Goal: Task Accomplishment & Management: Manage account settings

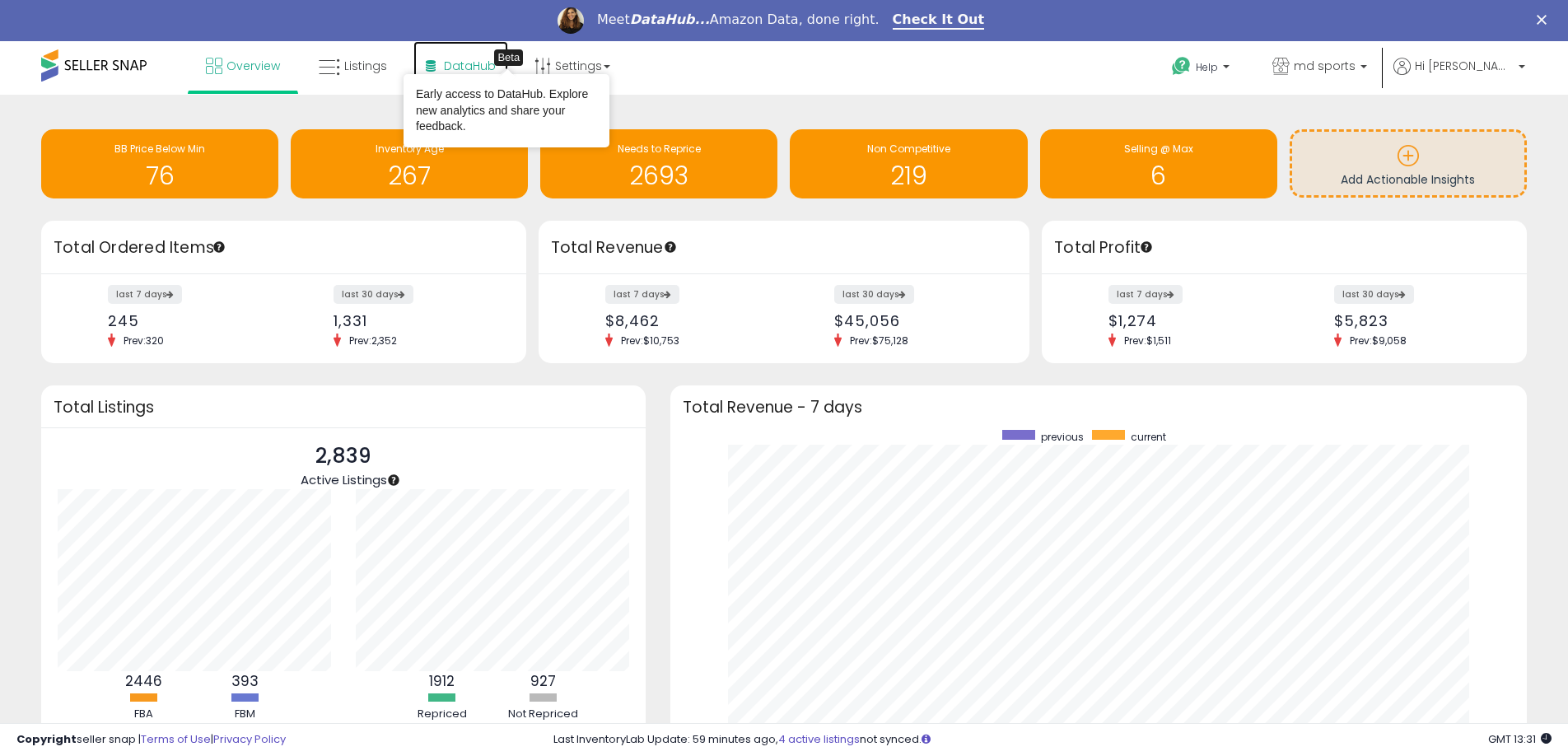
click at [451, 62] on span "DataHub" at bounding box center [470, 66] width 52 height 17
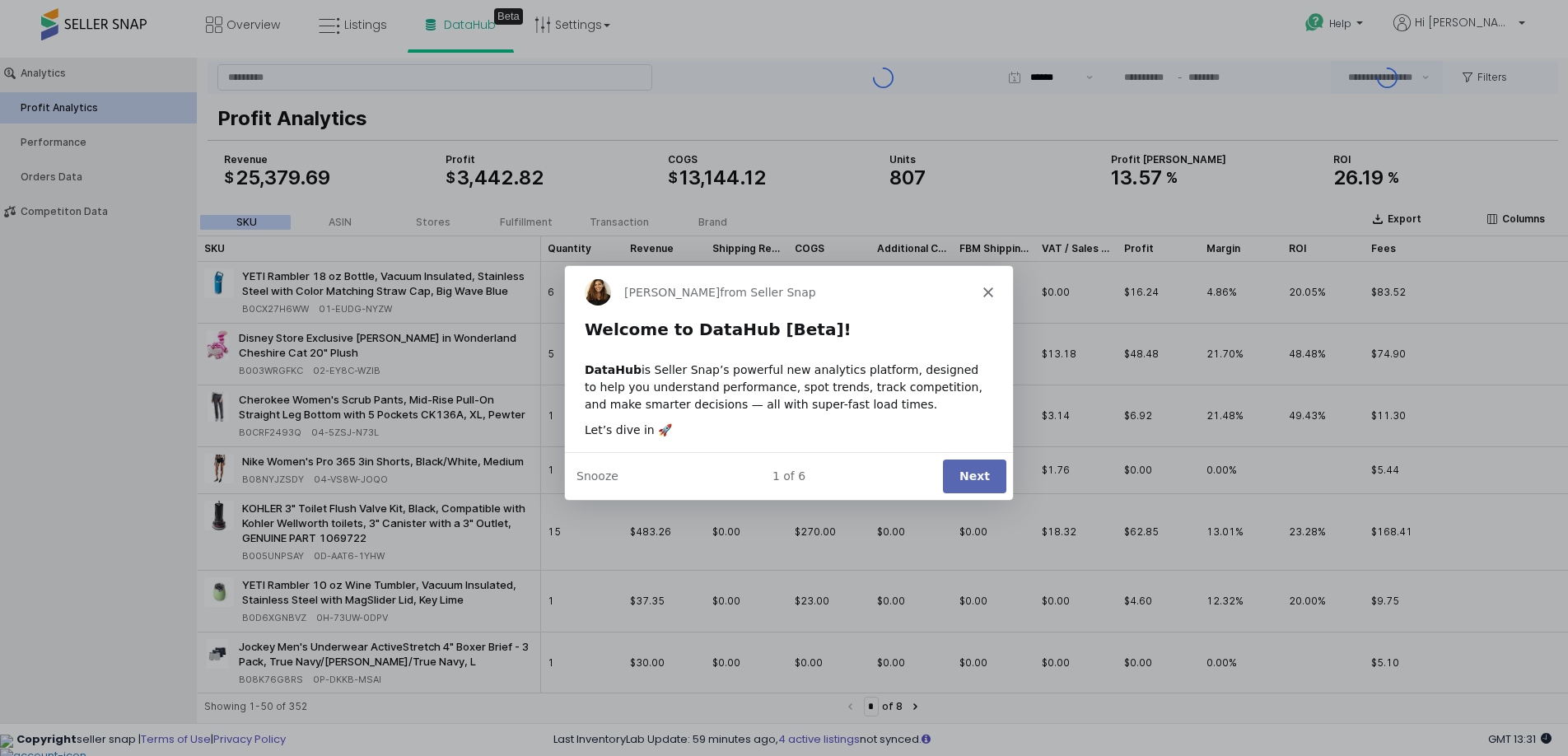
type input "***"
click at [974, 479] on button "Next" at bounding box center [974, 475] width 64 height 34
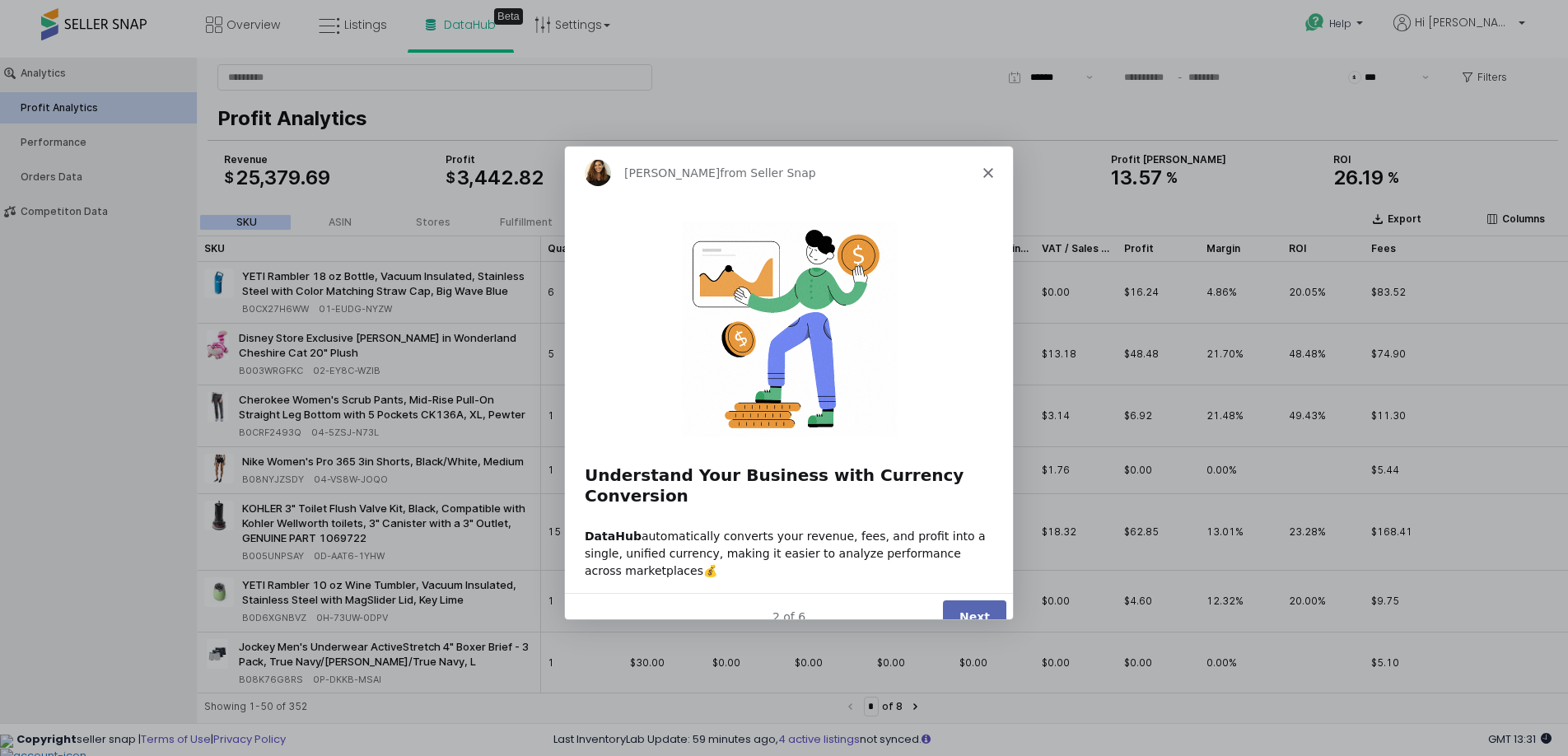
click at [961, 598] on button "Next" at bounding box center [974, 615] width 64 height 34
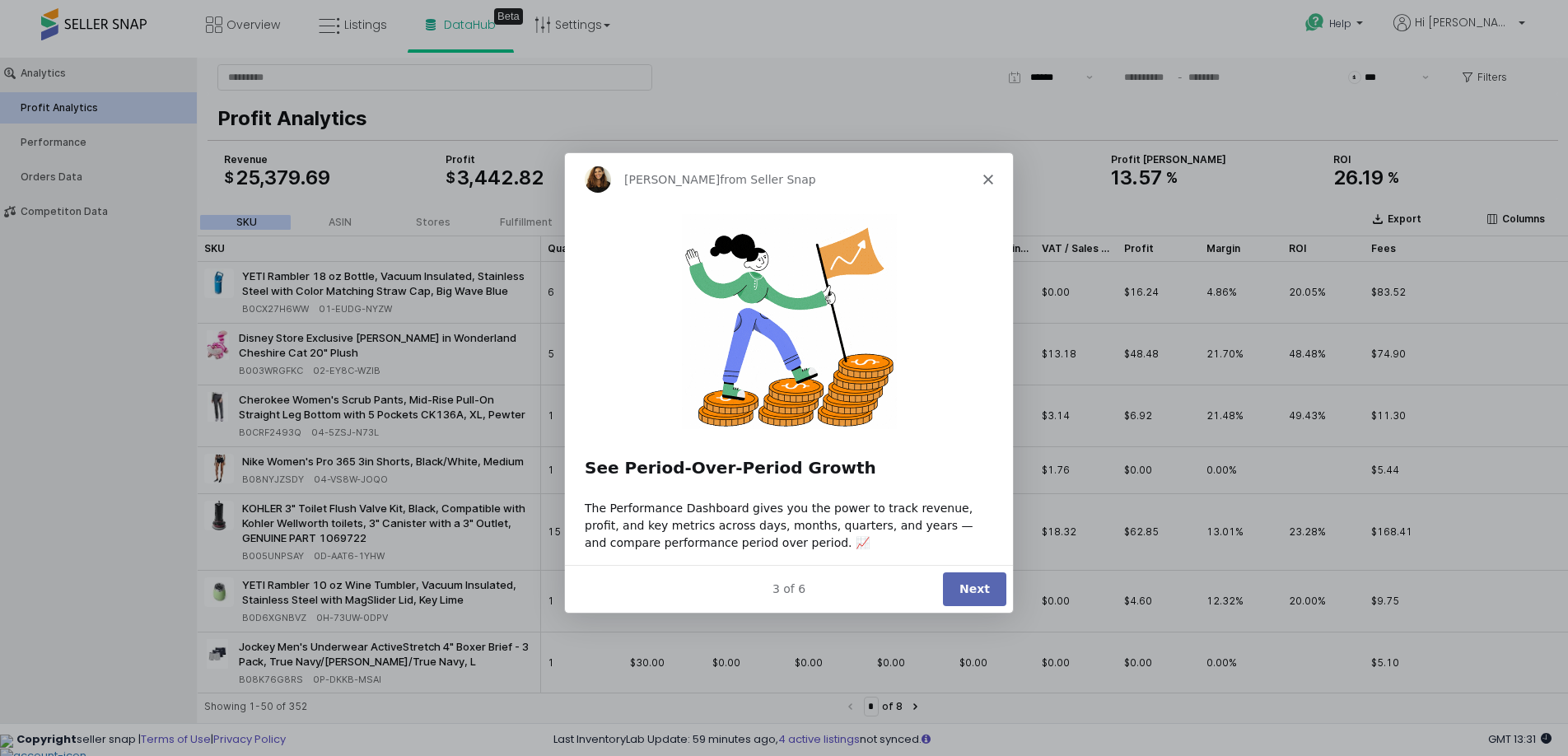
click at [961, 585] on button "Next" at bounding box center [974, 588] width 64 height 34
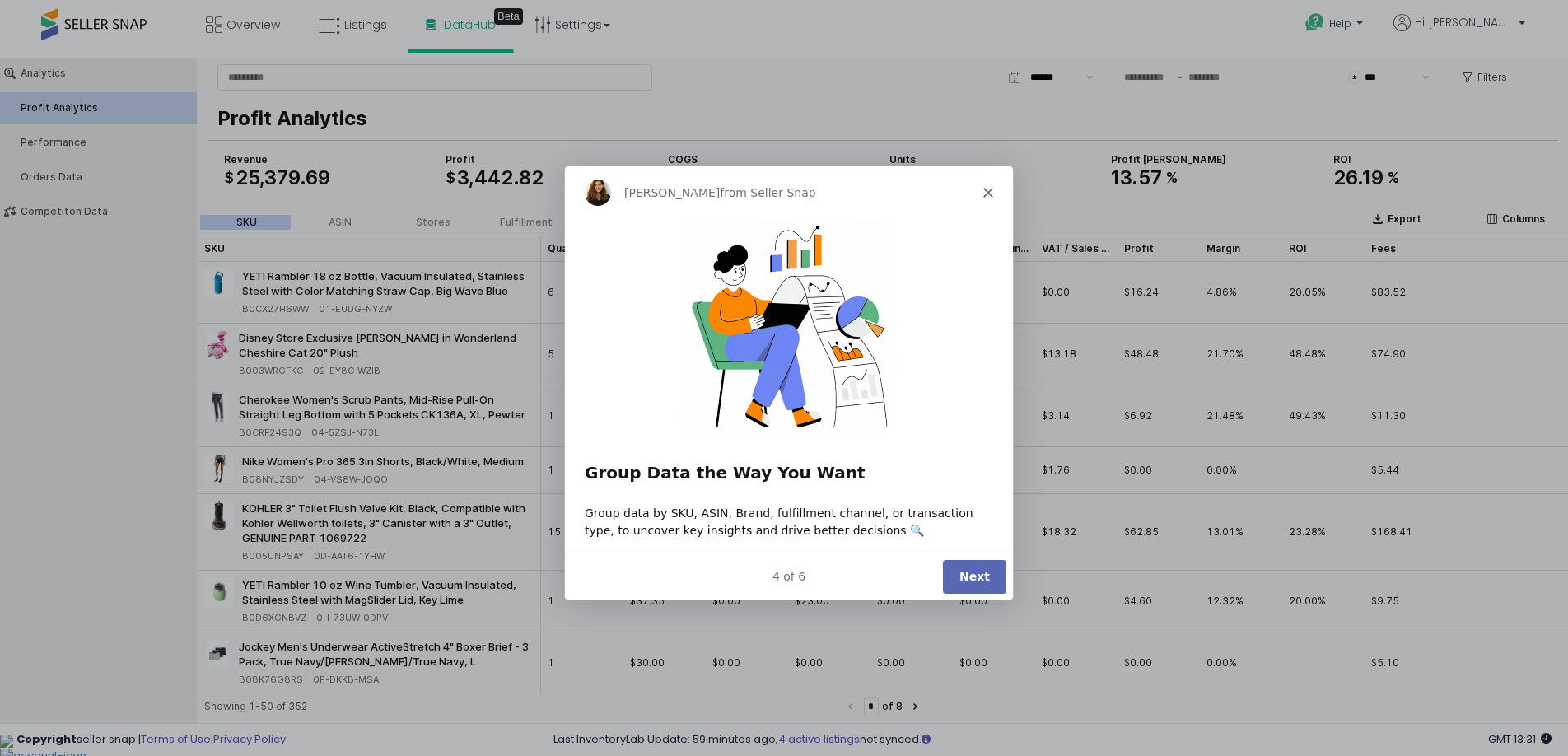
click at [961, 585] on button "Next" at bounding box center [974, 575] width 64 height 34
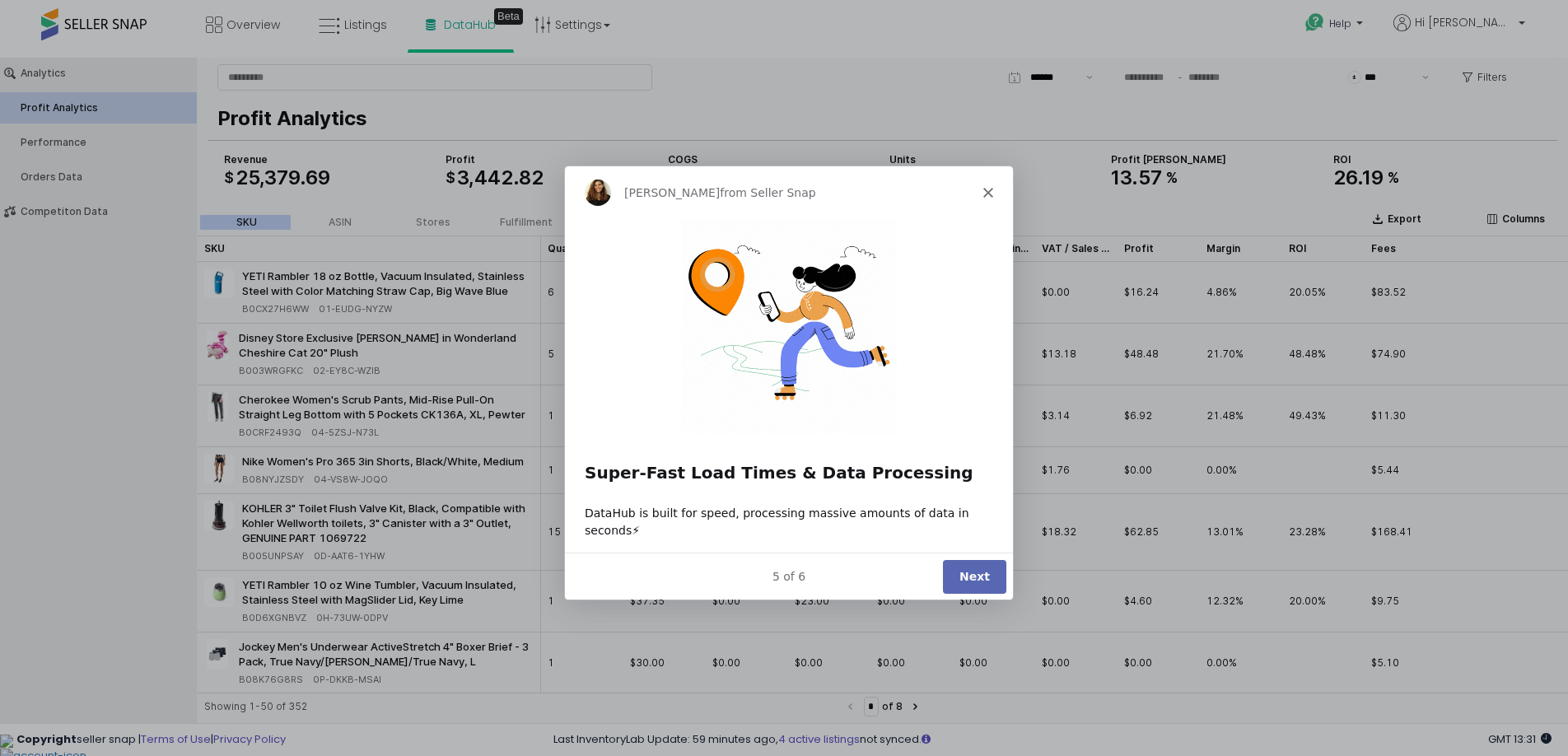
click at [961, 585] on button "Next" at bounding box center [974, 575] width 64 height 34
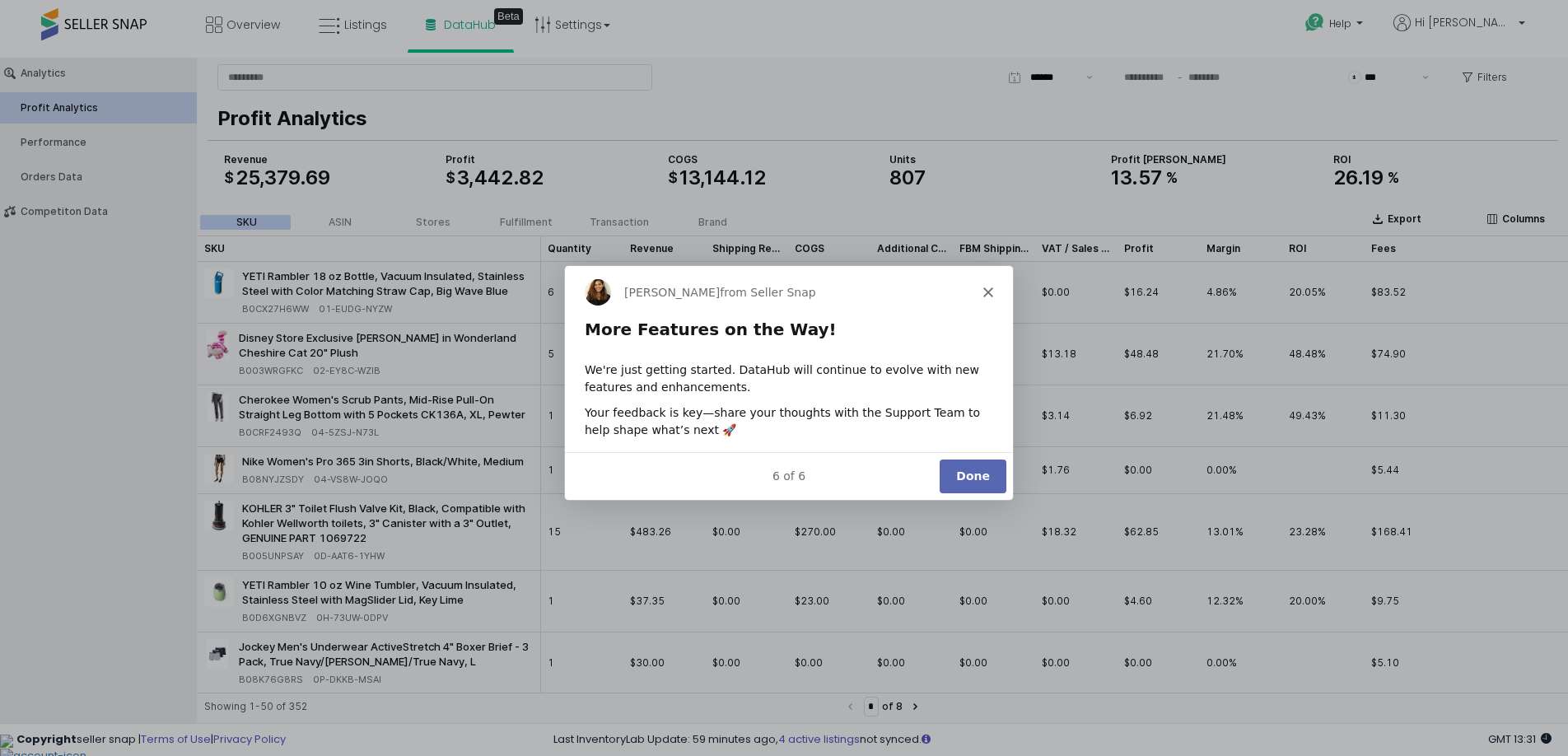
click at [969, 454] on div "6 of 6 Done" at bounding box center [787, 475] width 448 height 48
click at [969, 469] on button "Done" at bounding box center [971, 475] width 66 height 34
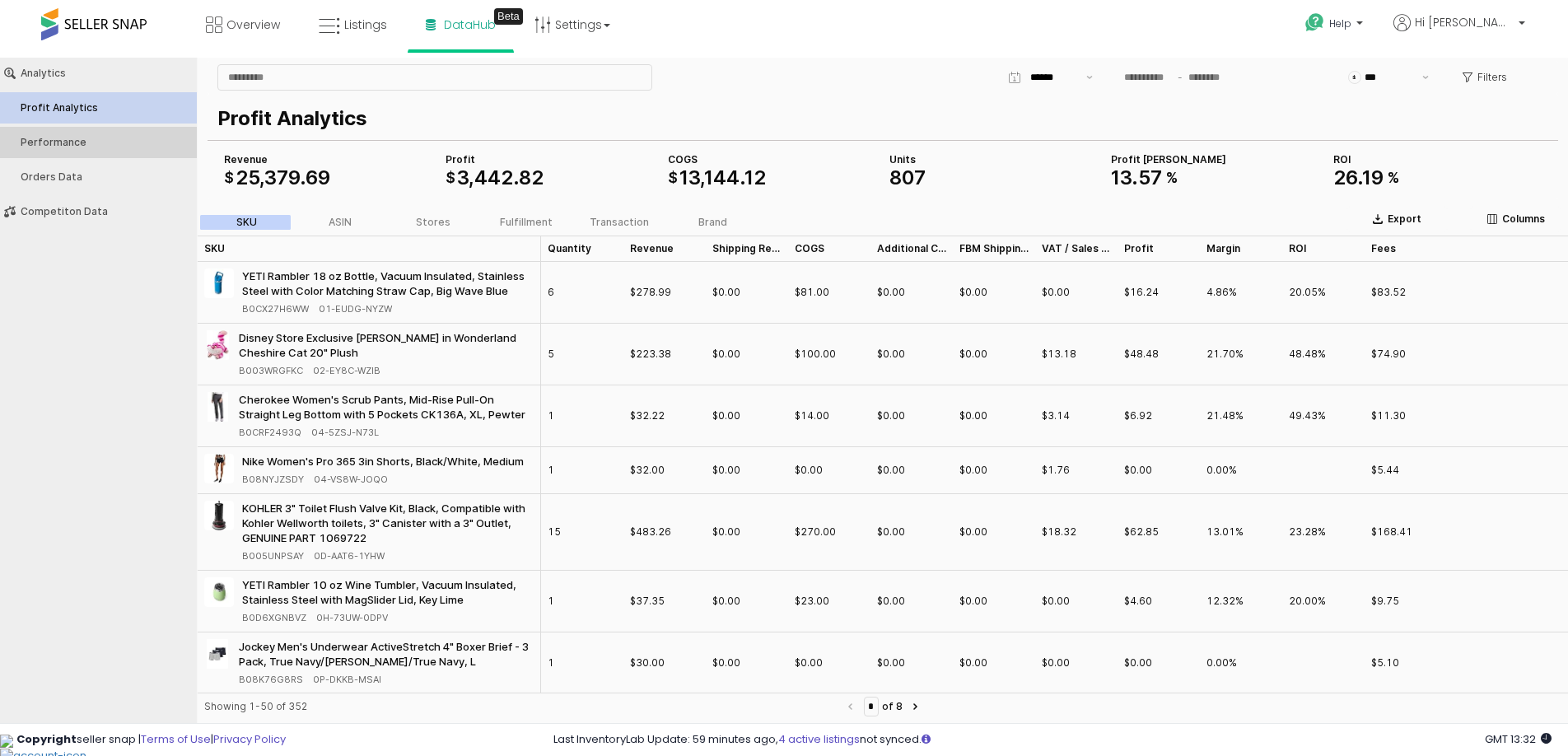
click at [116, 144] on div "Performance" at bounding box center [106, 142] width 172 height 12
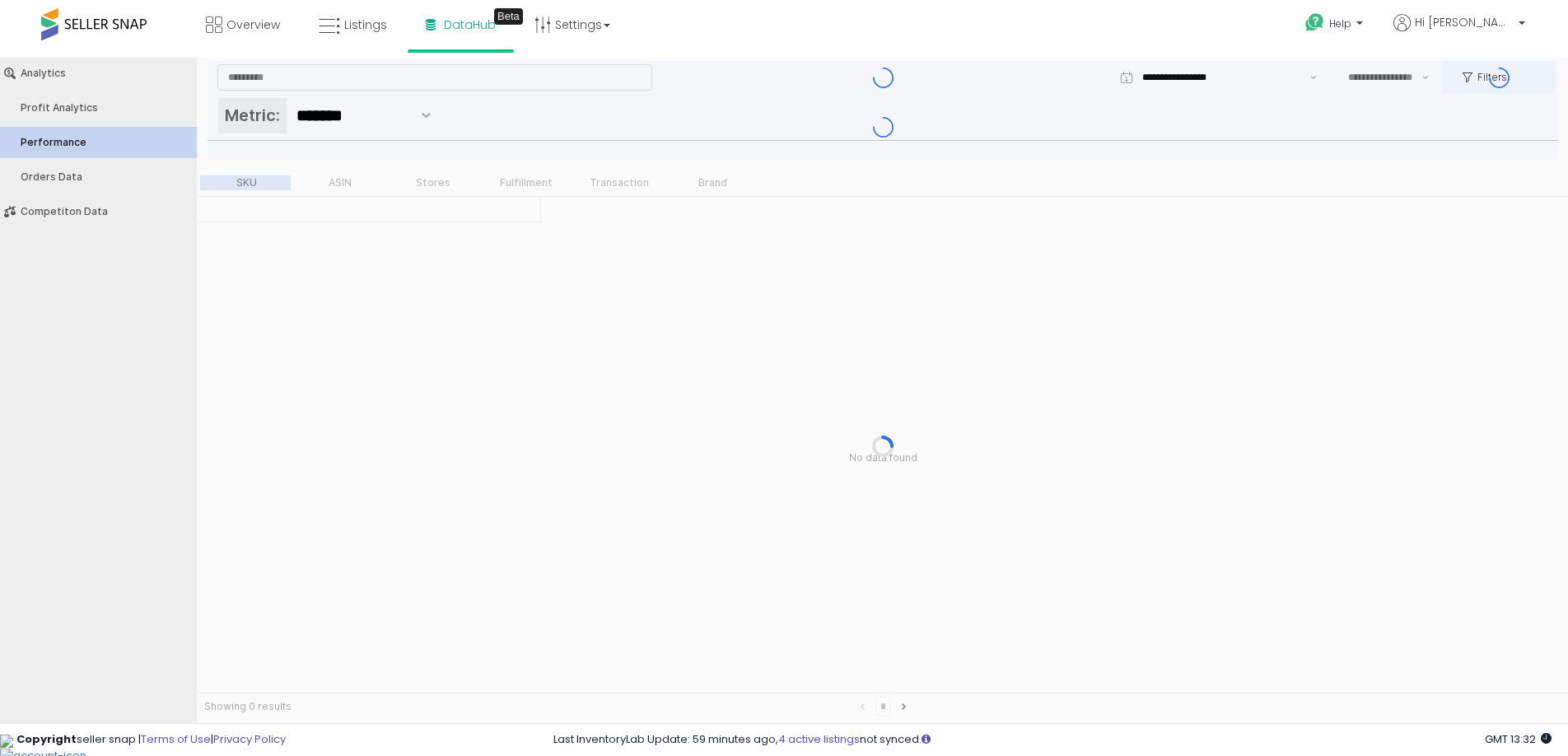
type input "***"
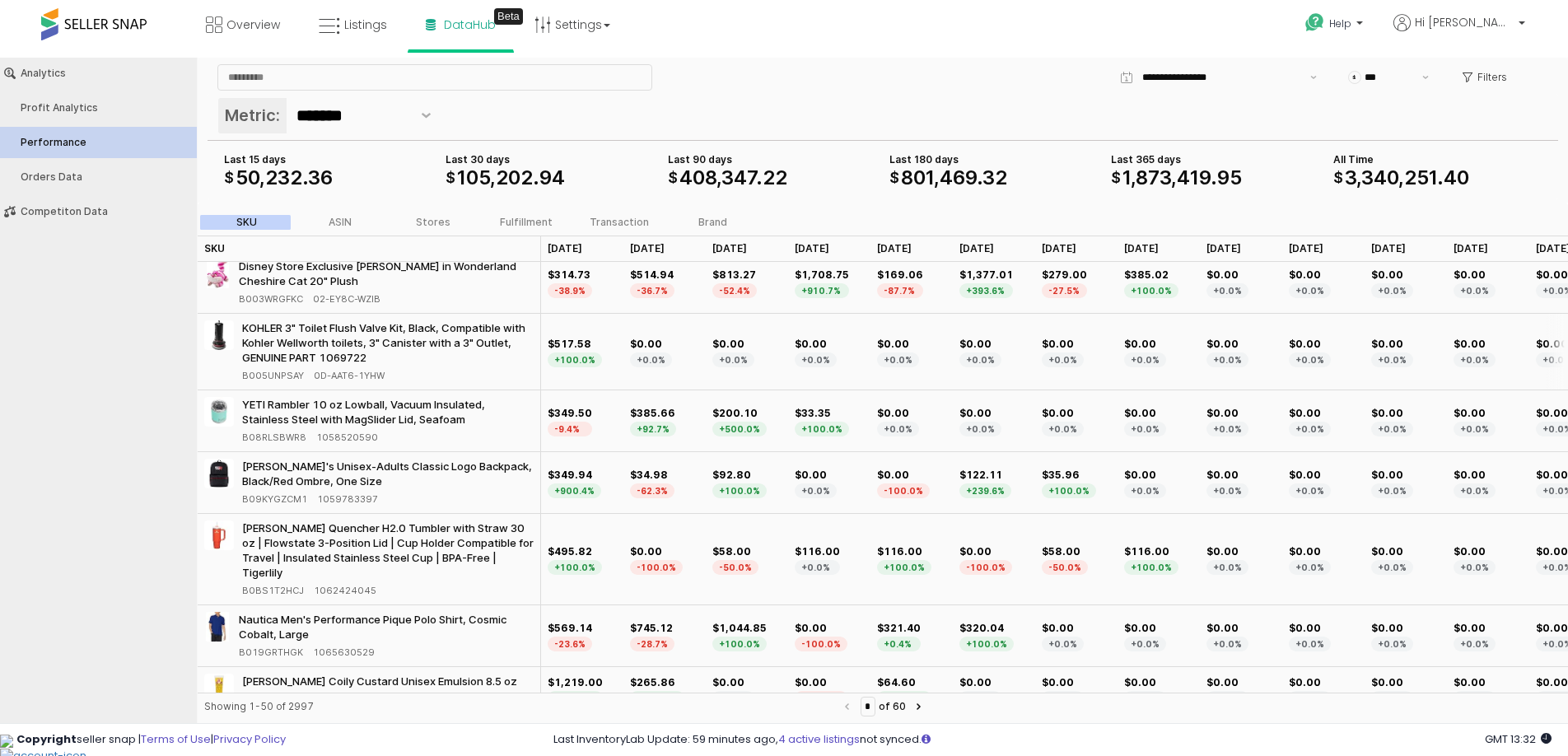
scroll to position [69, 0]
click at [427, 226] on div "Stores" at bounding box center [433, 222] width 35 height 12
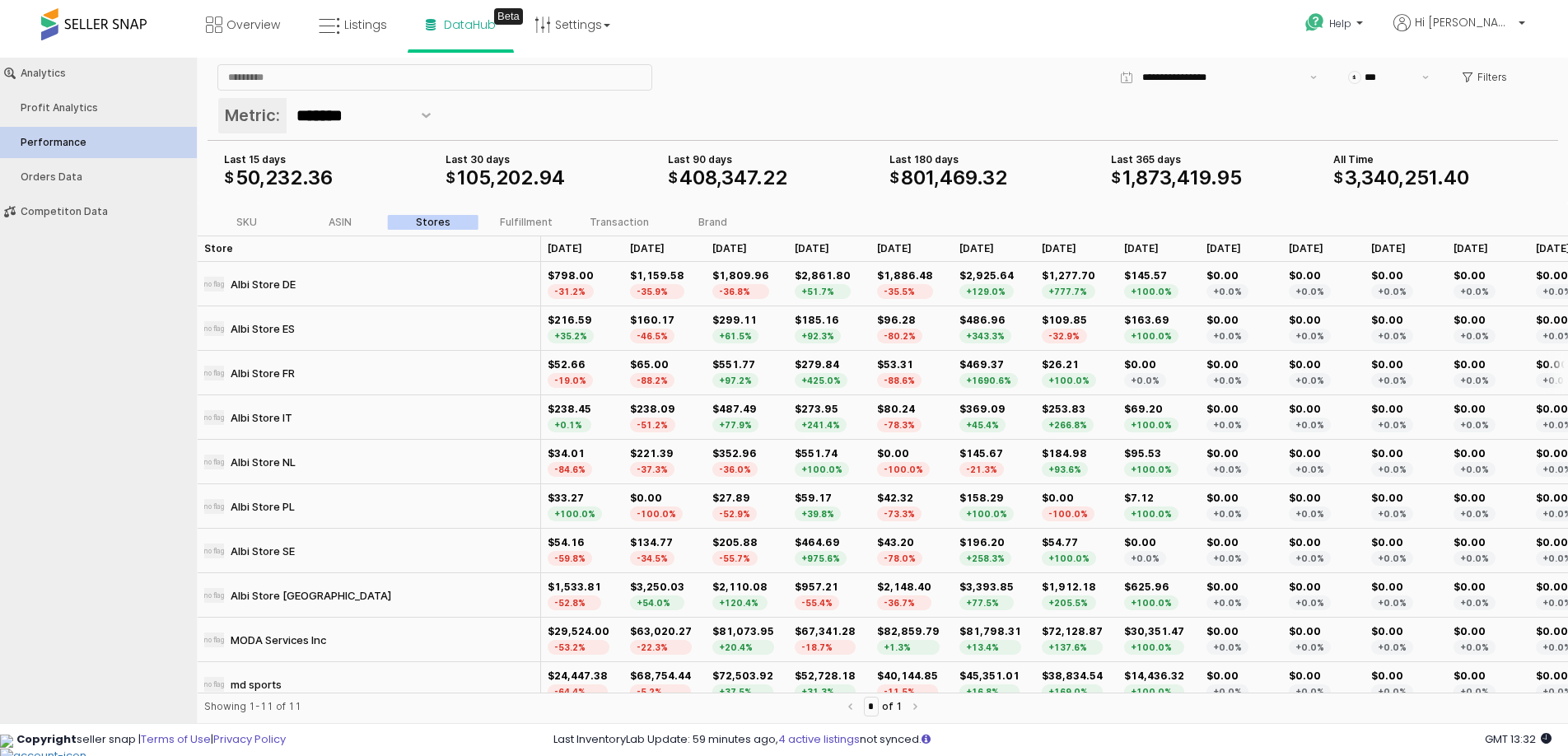
scroll to position [58, 0]
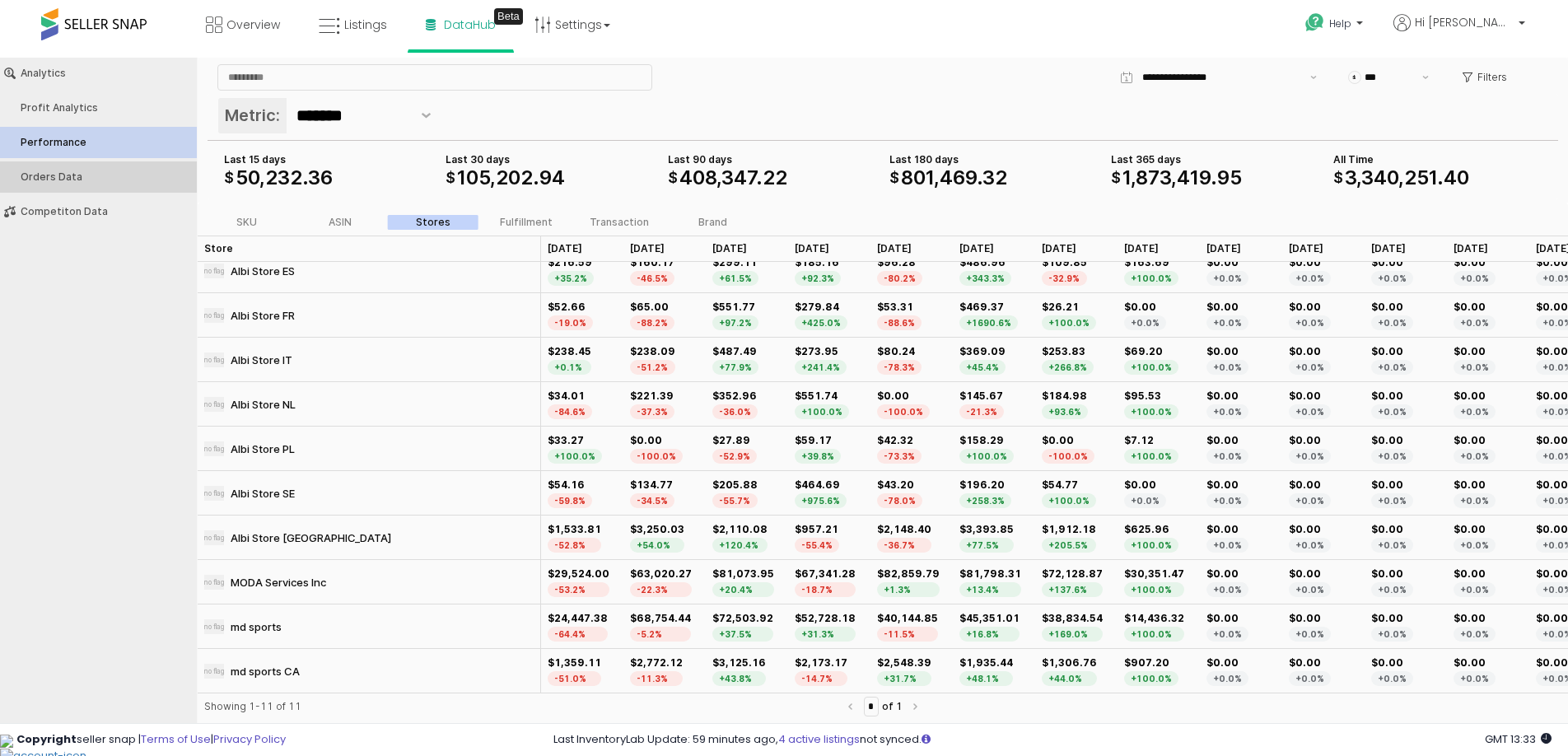
click at [74, 178] on div "Orders Data" at bounding box center [106, 176] width 172 height 12
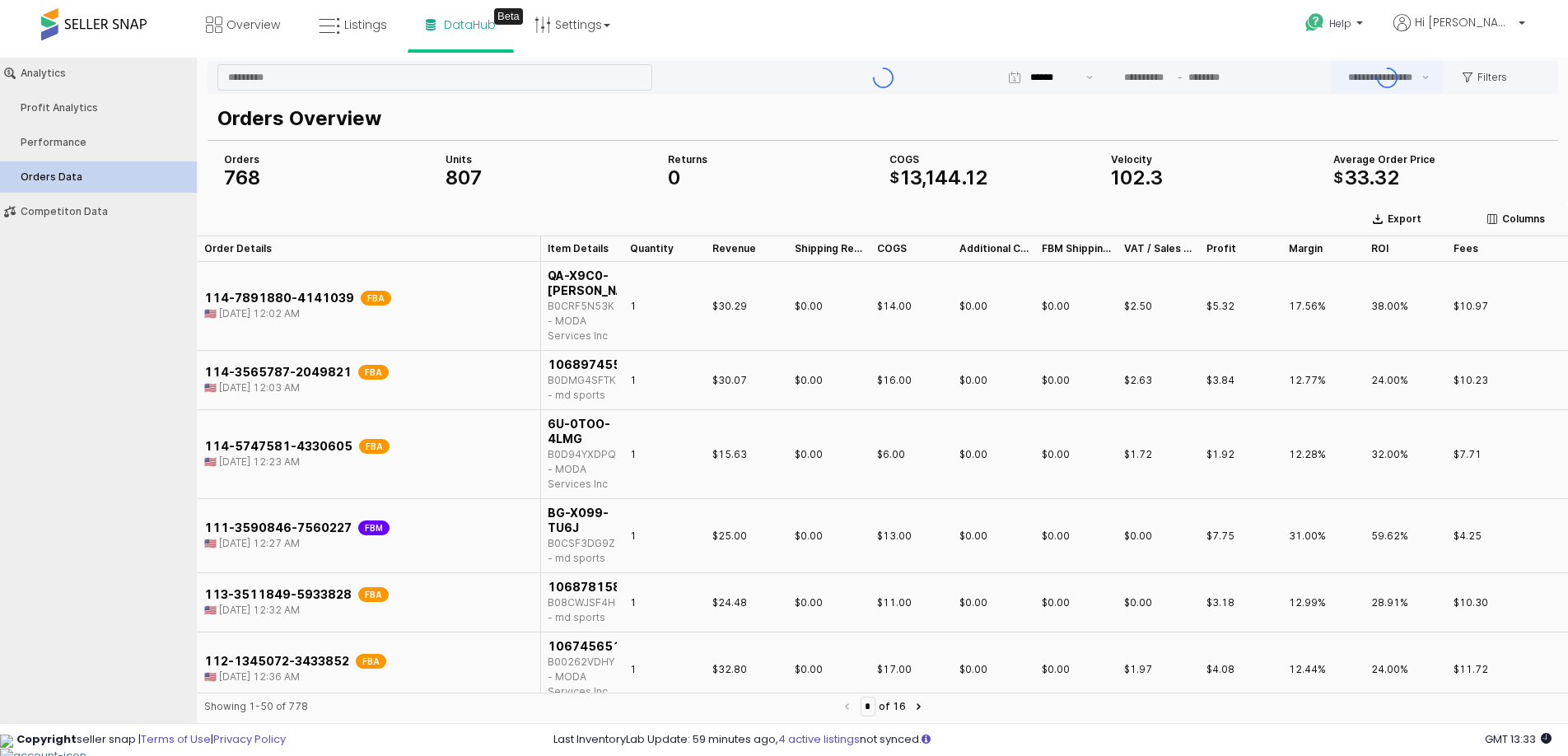
type input "***"
click at [134, 204] on button "Competiton Data" at bounding box center [98, 211] width 208 height 31
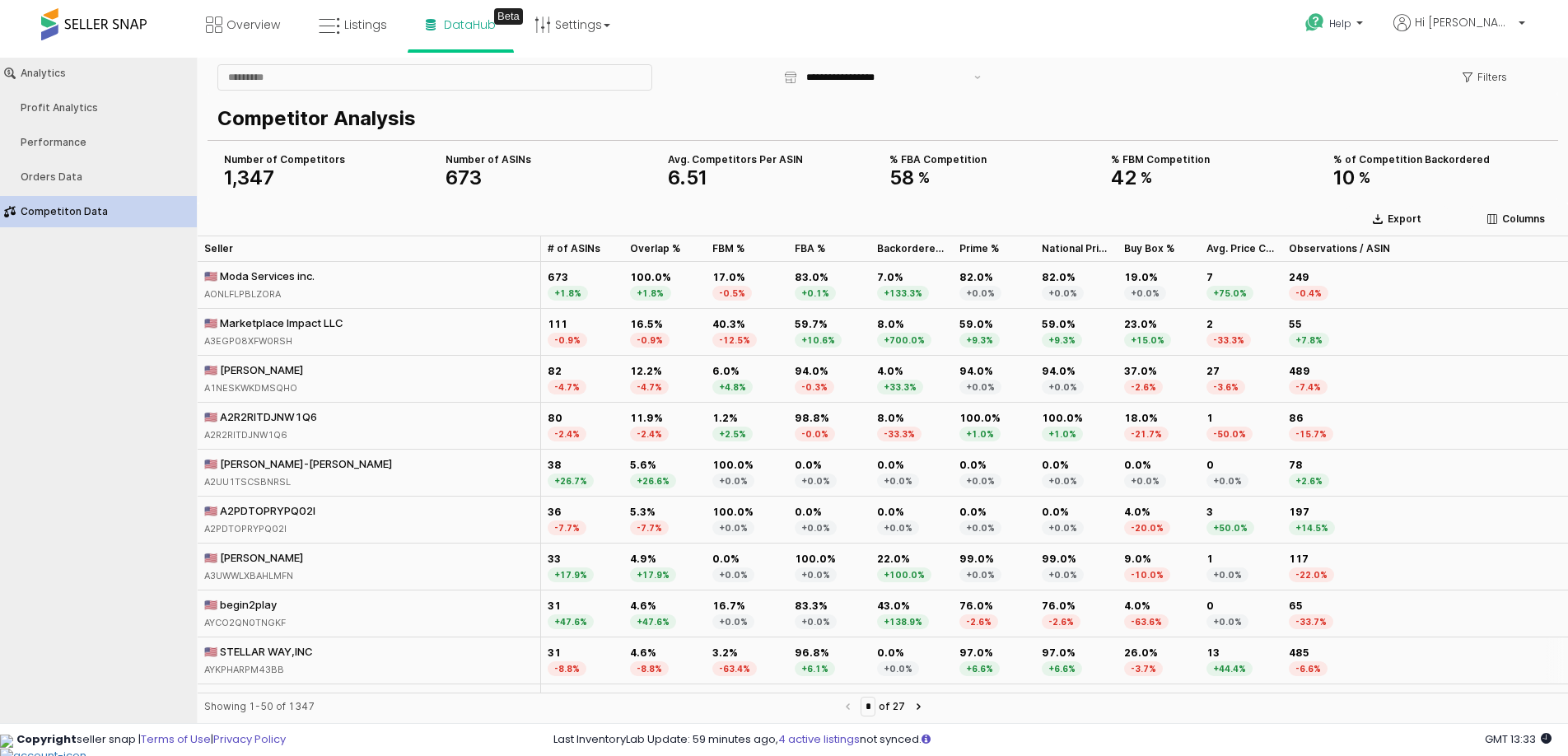
click at [330, 649] on div "🇺🇸 STELLAR WAY,INC AYKPHARPM43BB" at bounding box center [369, 660] width 343 height 47
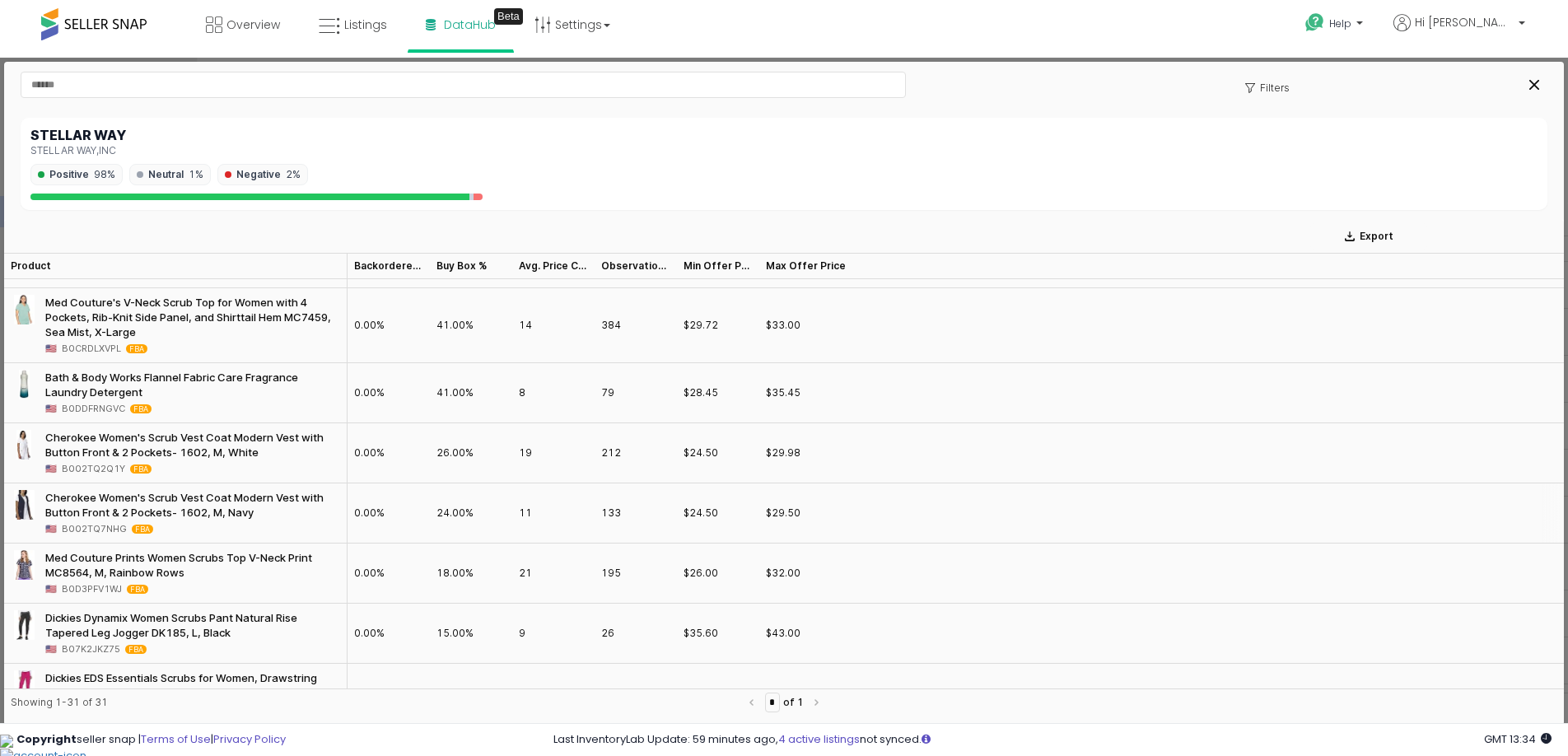
scroll to position [1512, 0]
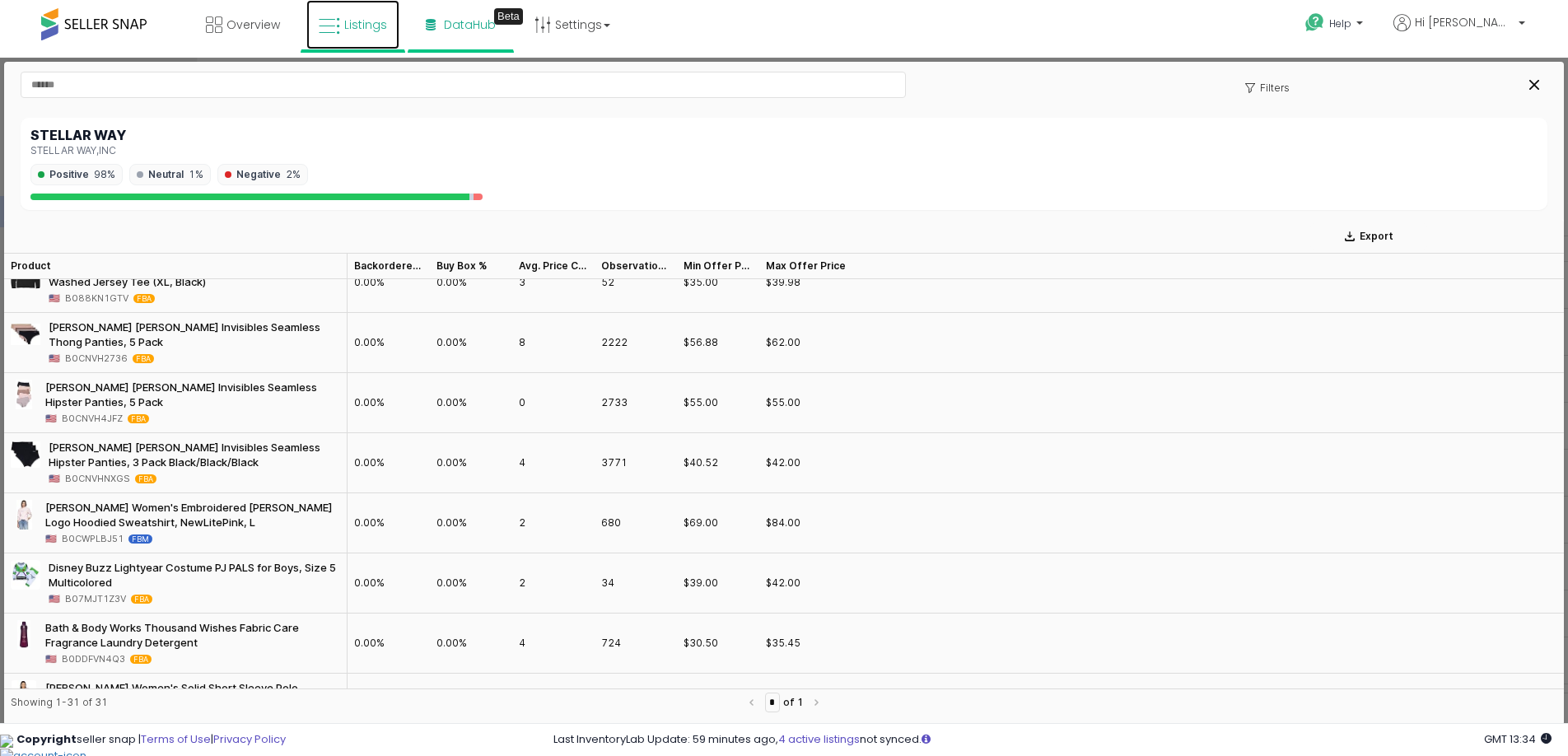
click at [347, 29] on span "Listings" at bounding box center [365, 25] width 43 height 17
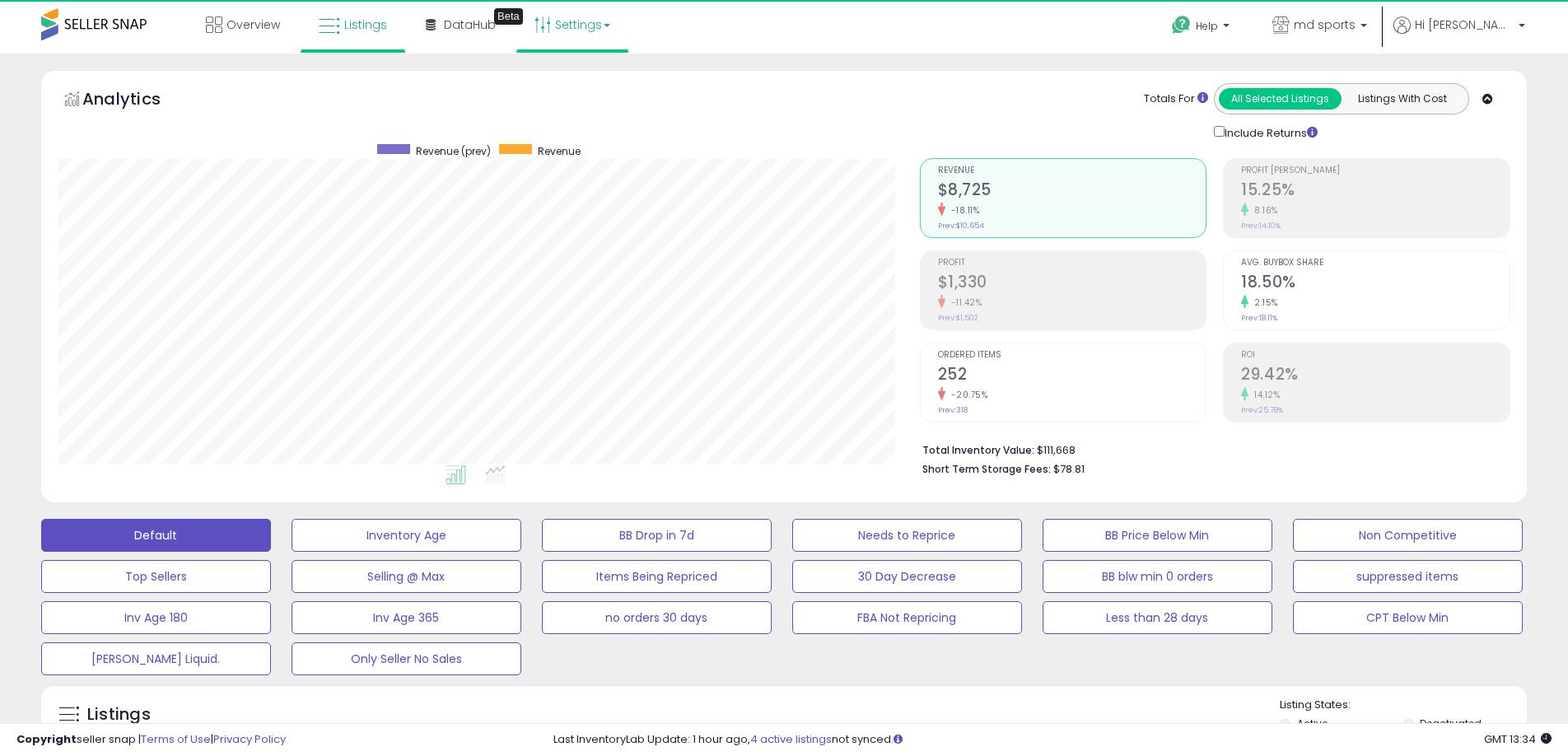
scroll to position [338, 862]
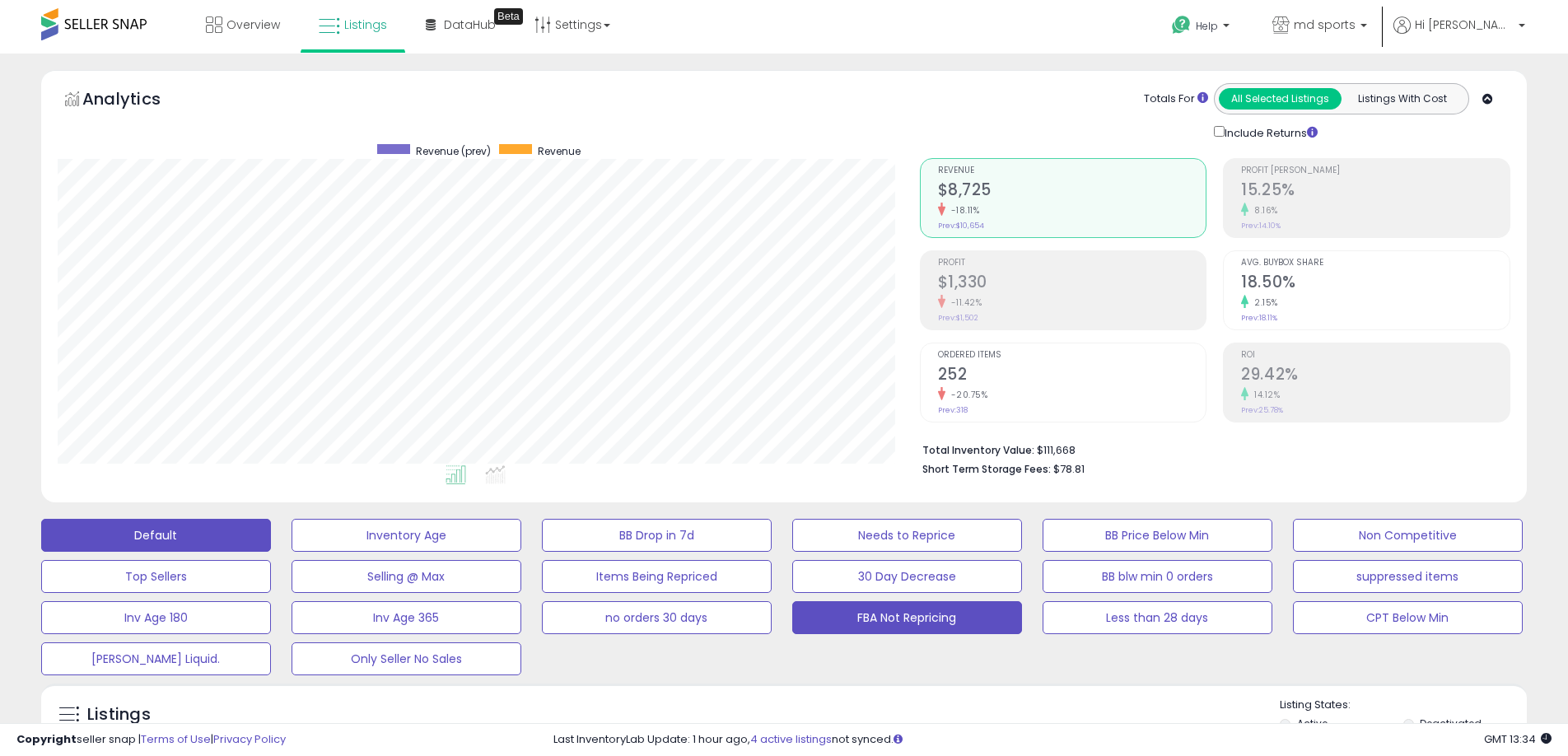
click at [521, 551] on button "FBA Not Repricing" at bounding box center [406, 534] width 230 height 33
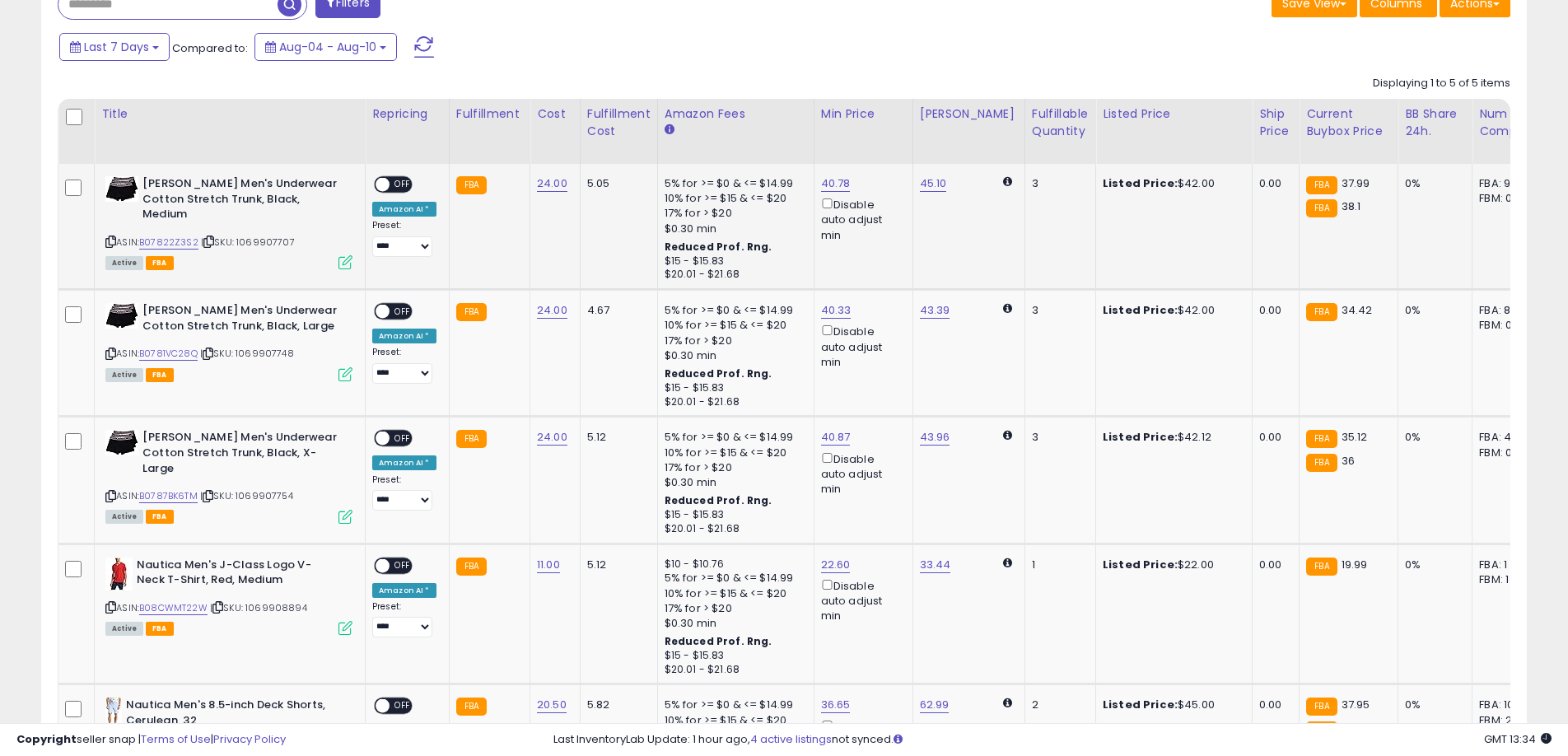
scroll to position [785, 0]
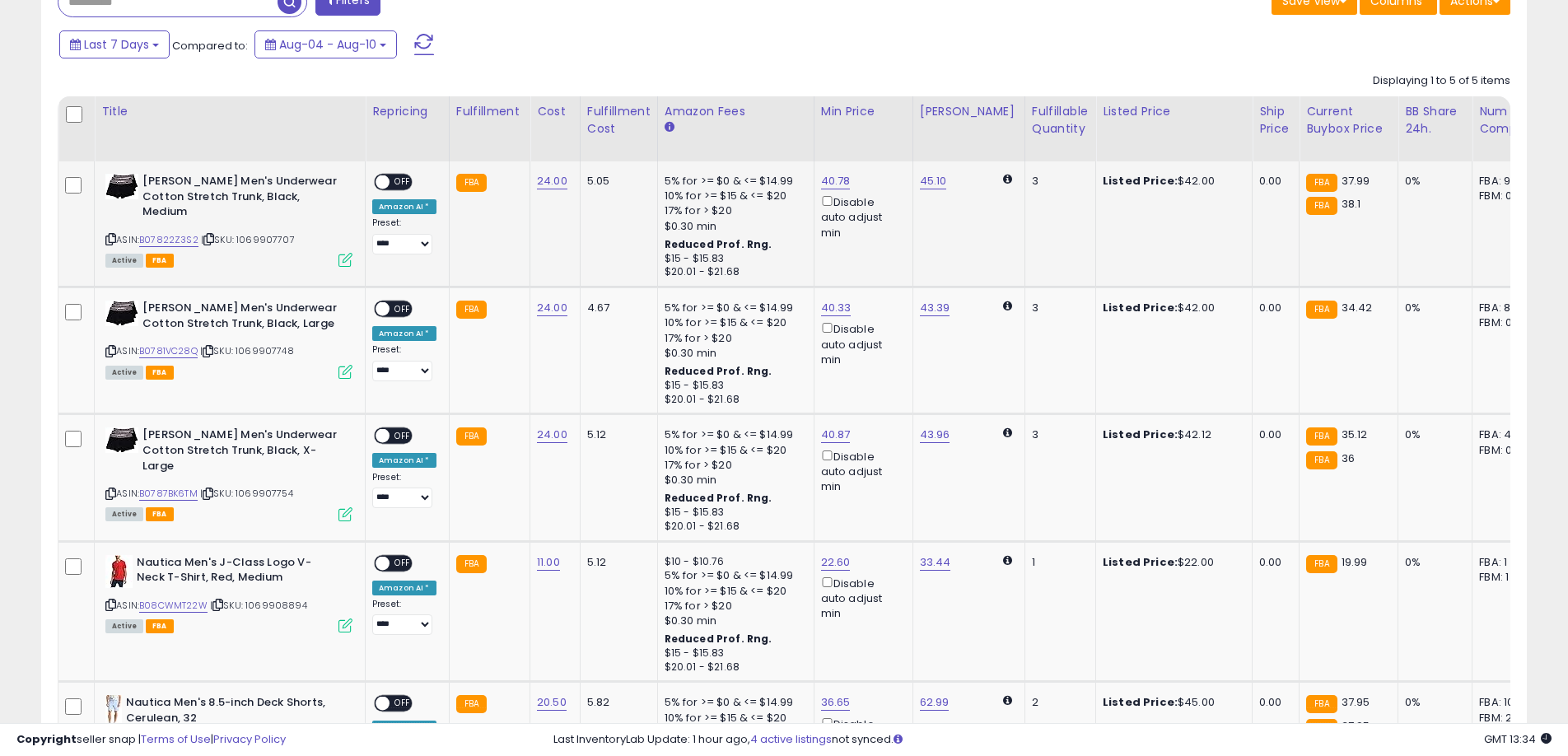
click at [391, 181] on span "OFF" at bounding box center [402, 183] width 27 height 14
click at [409, 308] on span "OFF" at bounding box center [402, 309] width 27 height 14
click at [402, 431] on span "OFF" at bounding box center [402, 436] width 27 height 14
click at [396, 561] on span "OFF" at bounding box center [402, 563] width 27 height 14
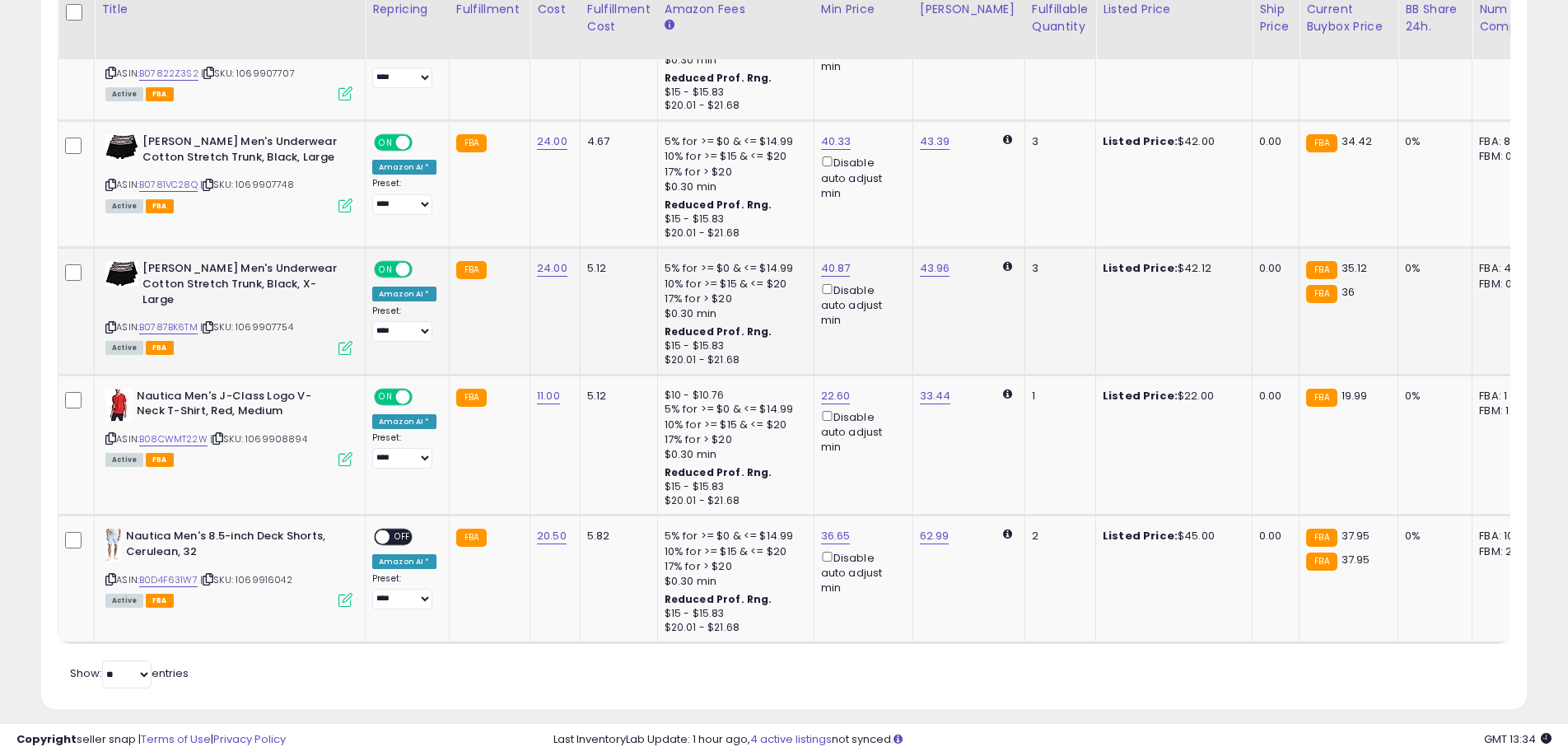
scroll to position [966, 0]
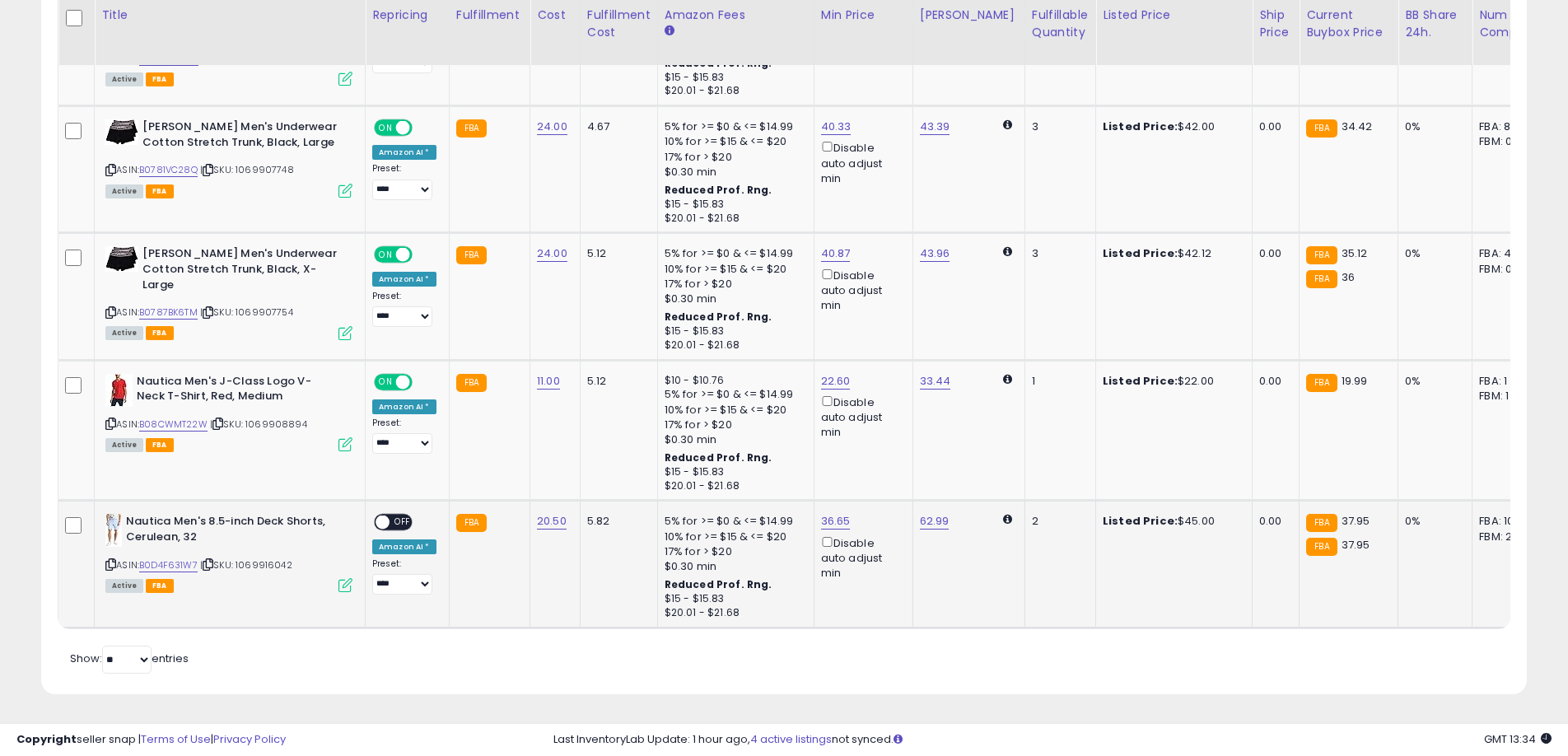
click at [399, 526] on span "OFF" at bounding box center [402, 522] width 27 height 14
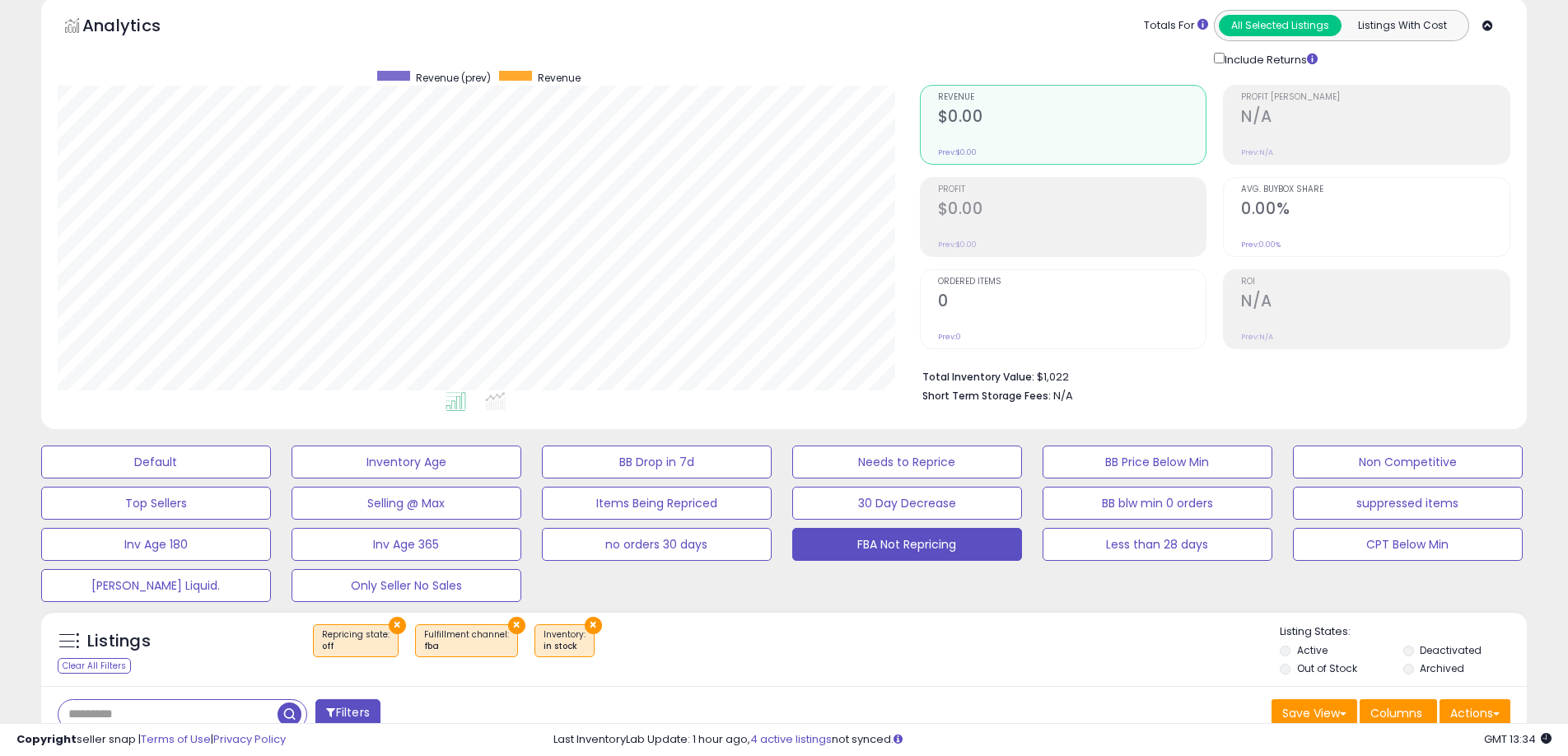
scroll to position [0, 0]
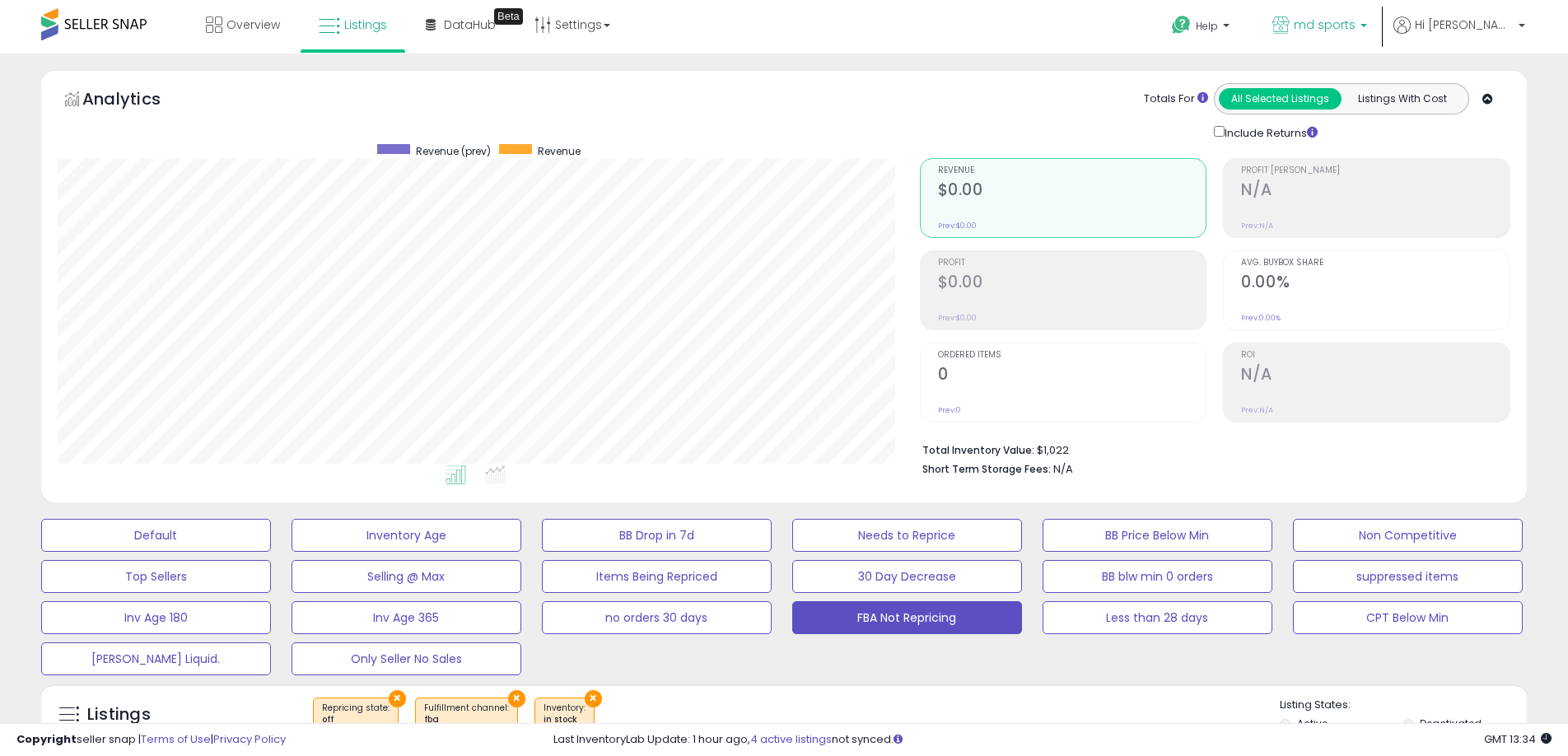
click at [1355, 22] on span "md sports" at bounding box center [1324, 25] width 62 height 17
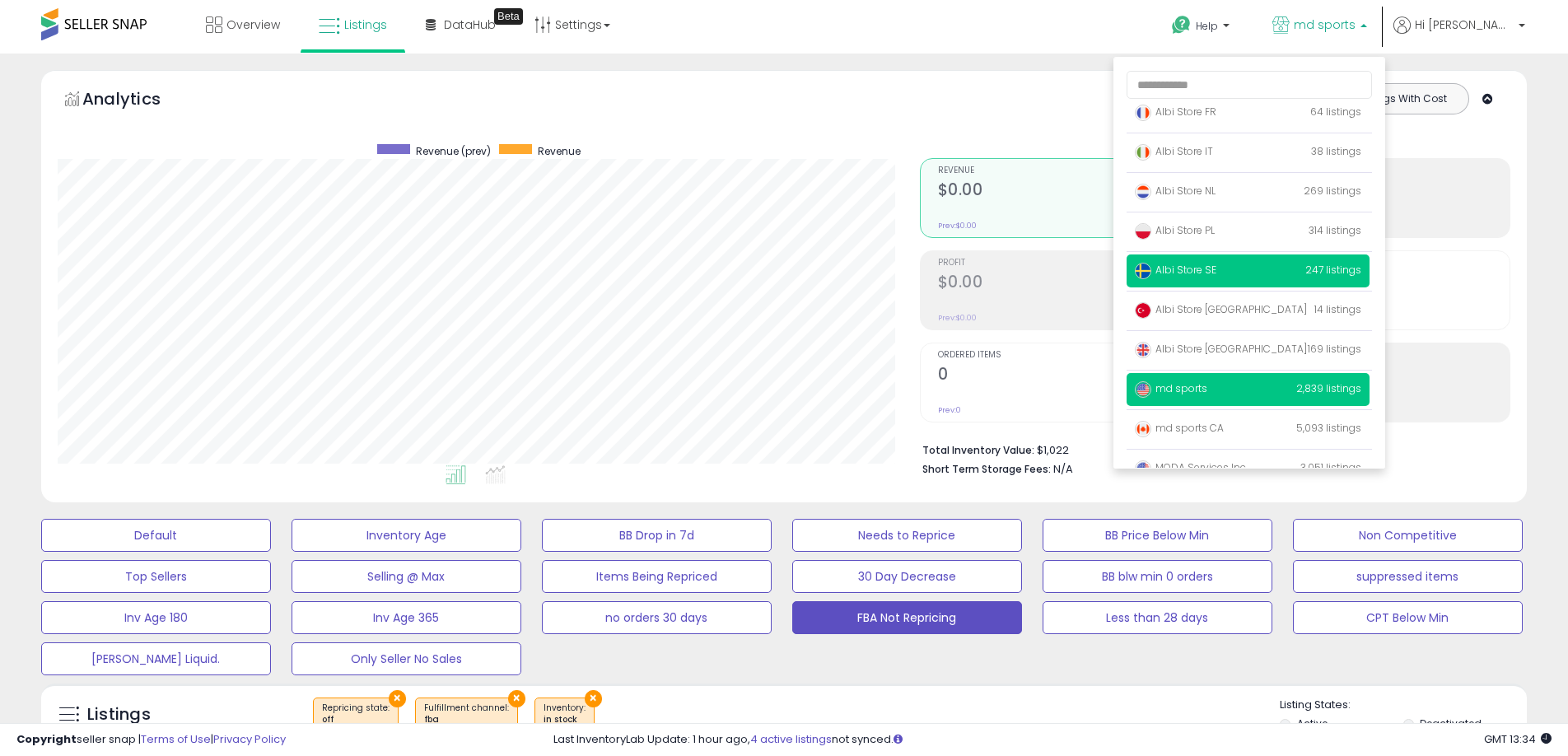
scroll to position [107, 0]
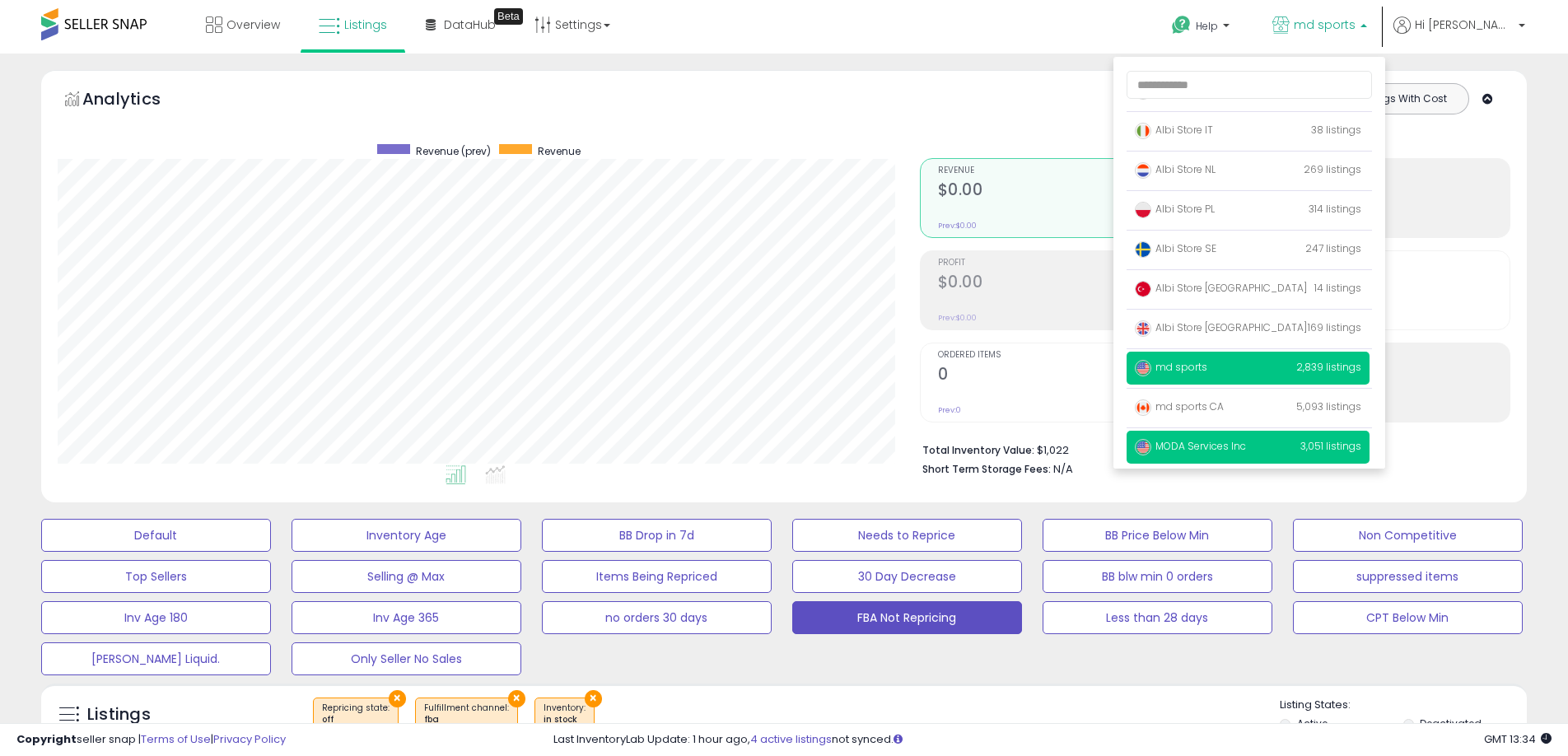
click at [1266, 453] on p "MODA Services Inc 3,051 listings" at bounding box center [1248, 447] width 243 height 33
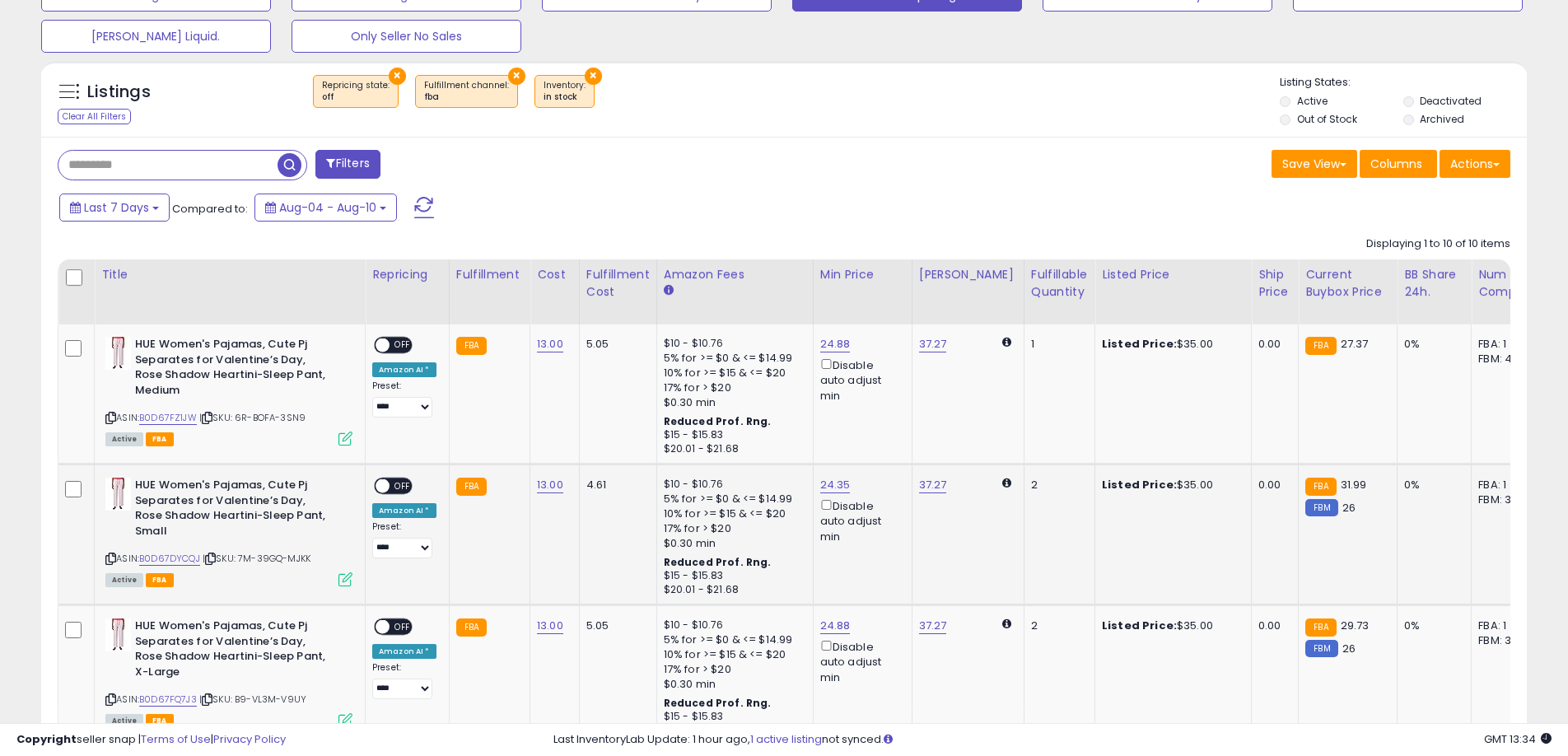
scroll to position [583, 0]
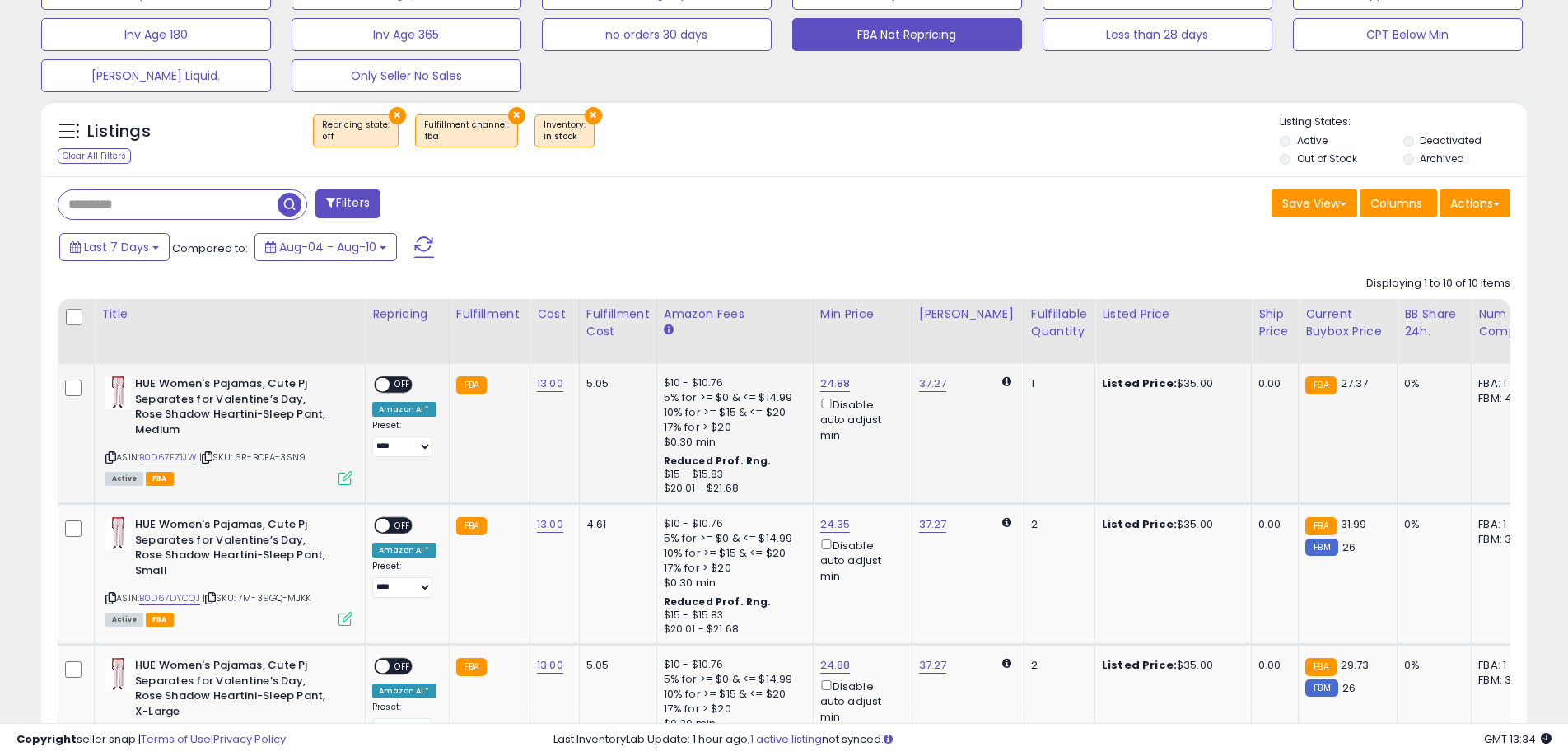
click at [402, 376] on div "ON OFF" at bounding box center [394, 385] width 39 height 18
click at [395, 525] on span "OFF" at bounding box center [402, 526] width 27 height 14
click at [402, 381] on span "OFF" at bounding box center [402, 385] width 27 height 14
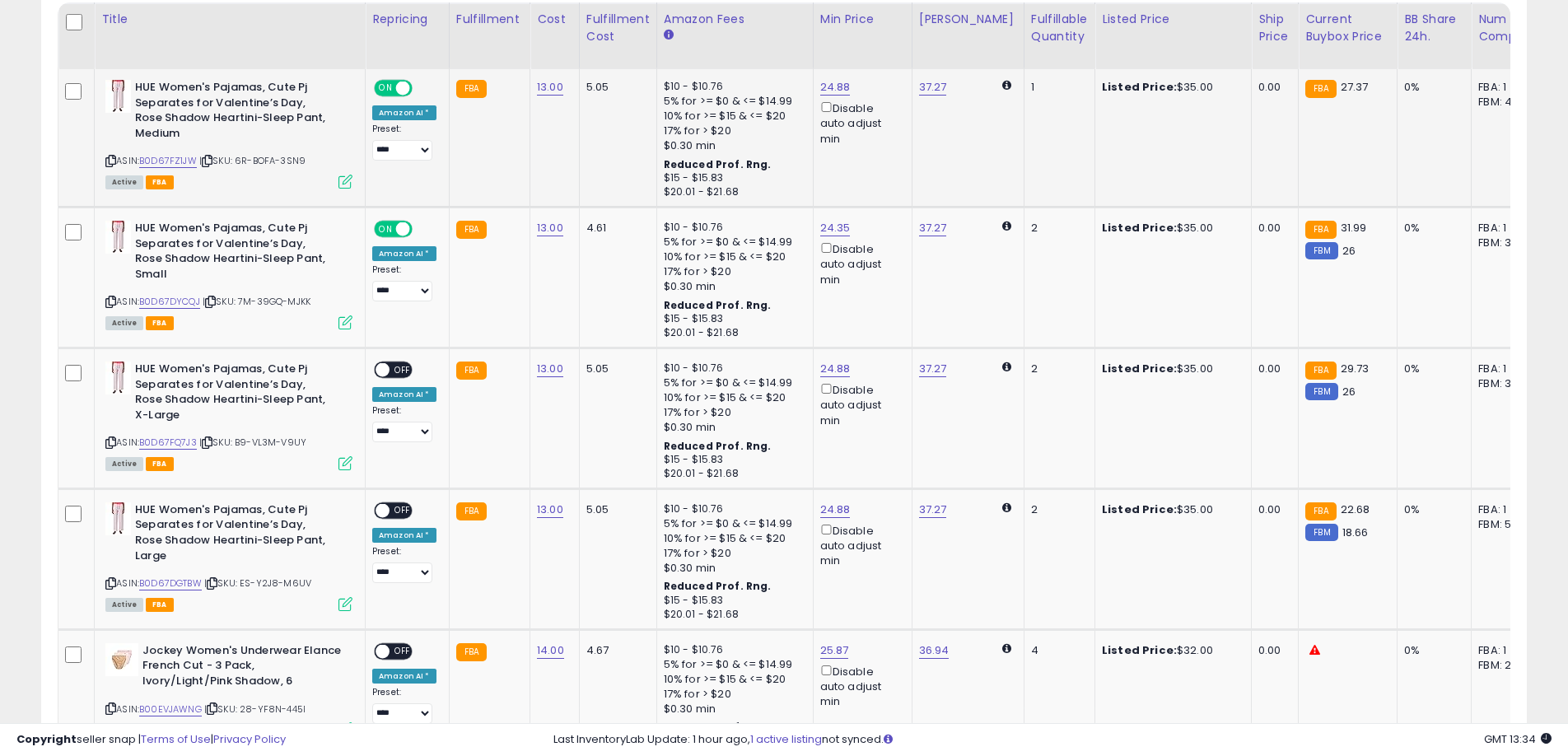
scroll to position [887, 0]
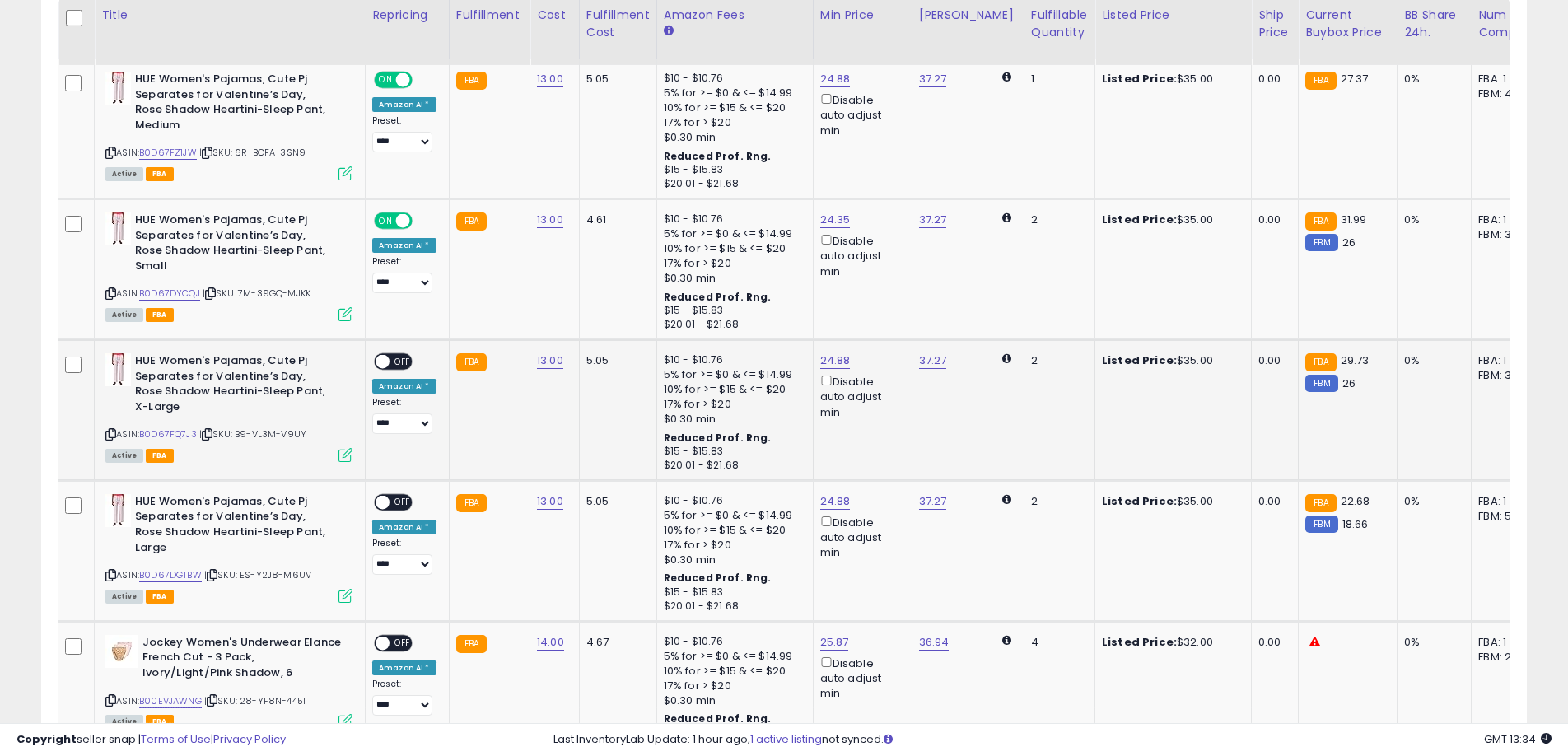
click at [400, 371] on div "**********" at bounding box center [404, 393] width 64 height 81
click at [402, 364] on span "OFF" at bounding box center [402, 362] width 27 height 14
click at [402, 503] on span "OFF" at bounding box center [402, 503] width 27 height 14
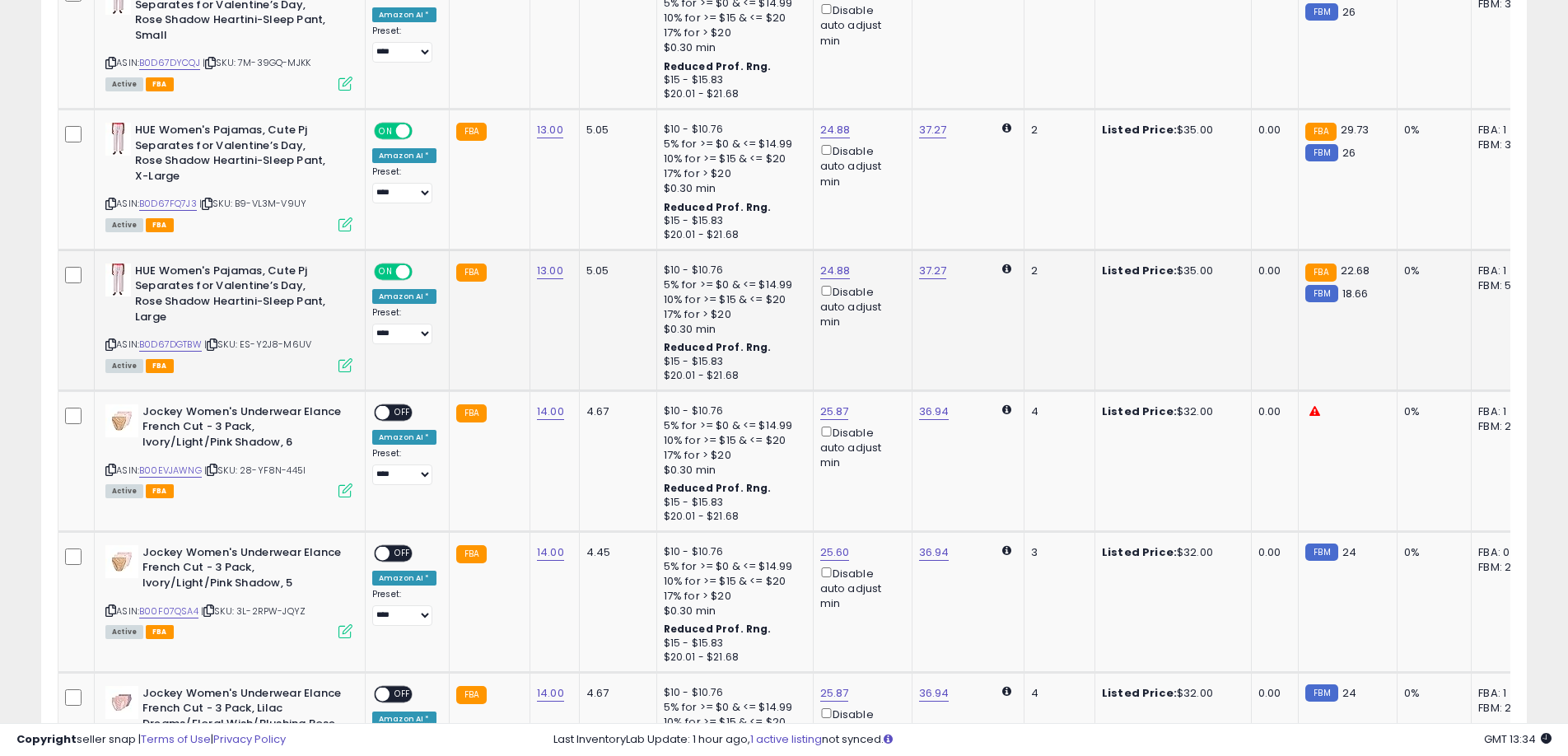
scroll to position [1135, 0]
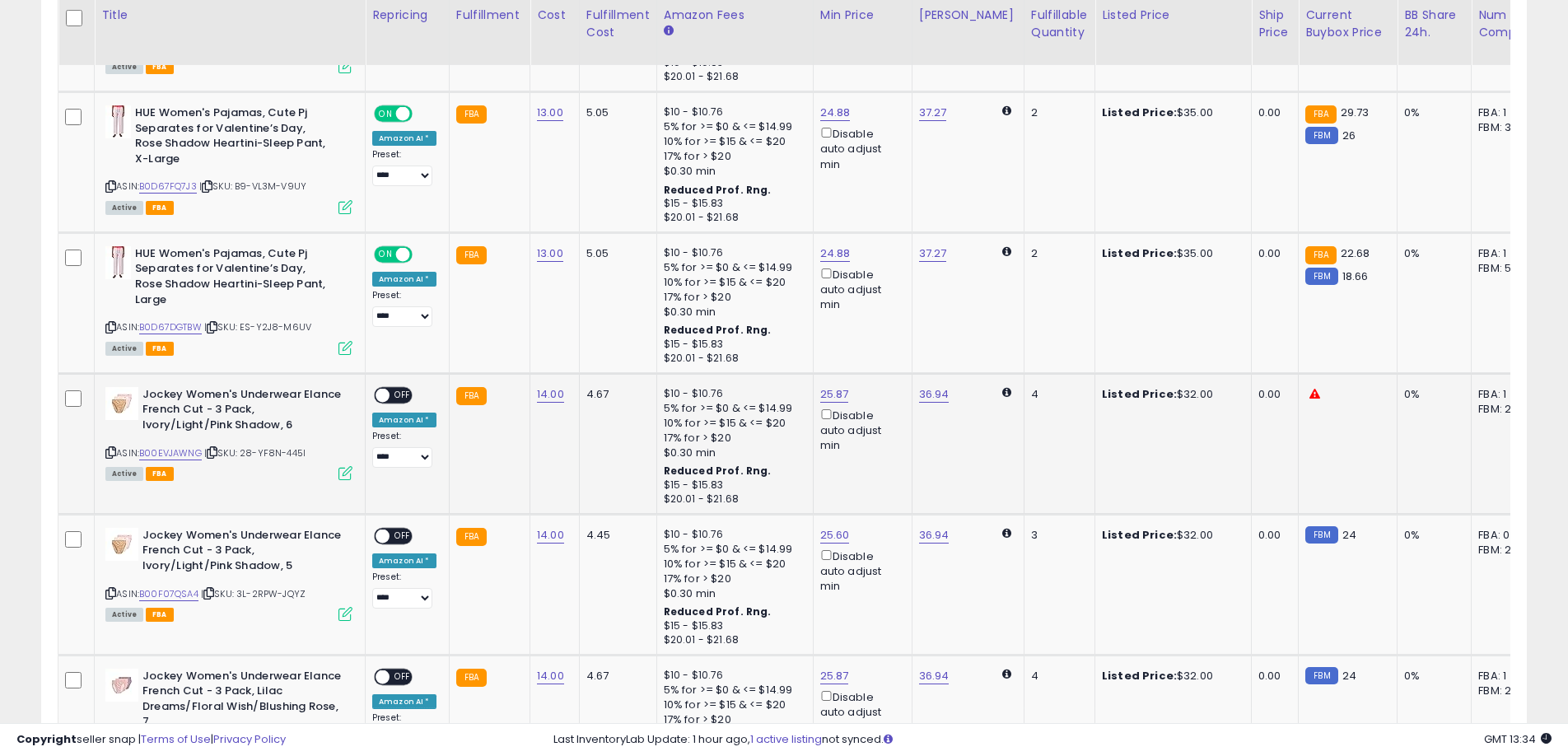
click at [408, 398] on span "OFF" at bounding box center [402, 394] width 27 height 14
click at [399, 530] on span "OFF" at bounding box center [402, 535] width 27 height 14
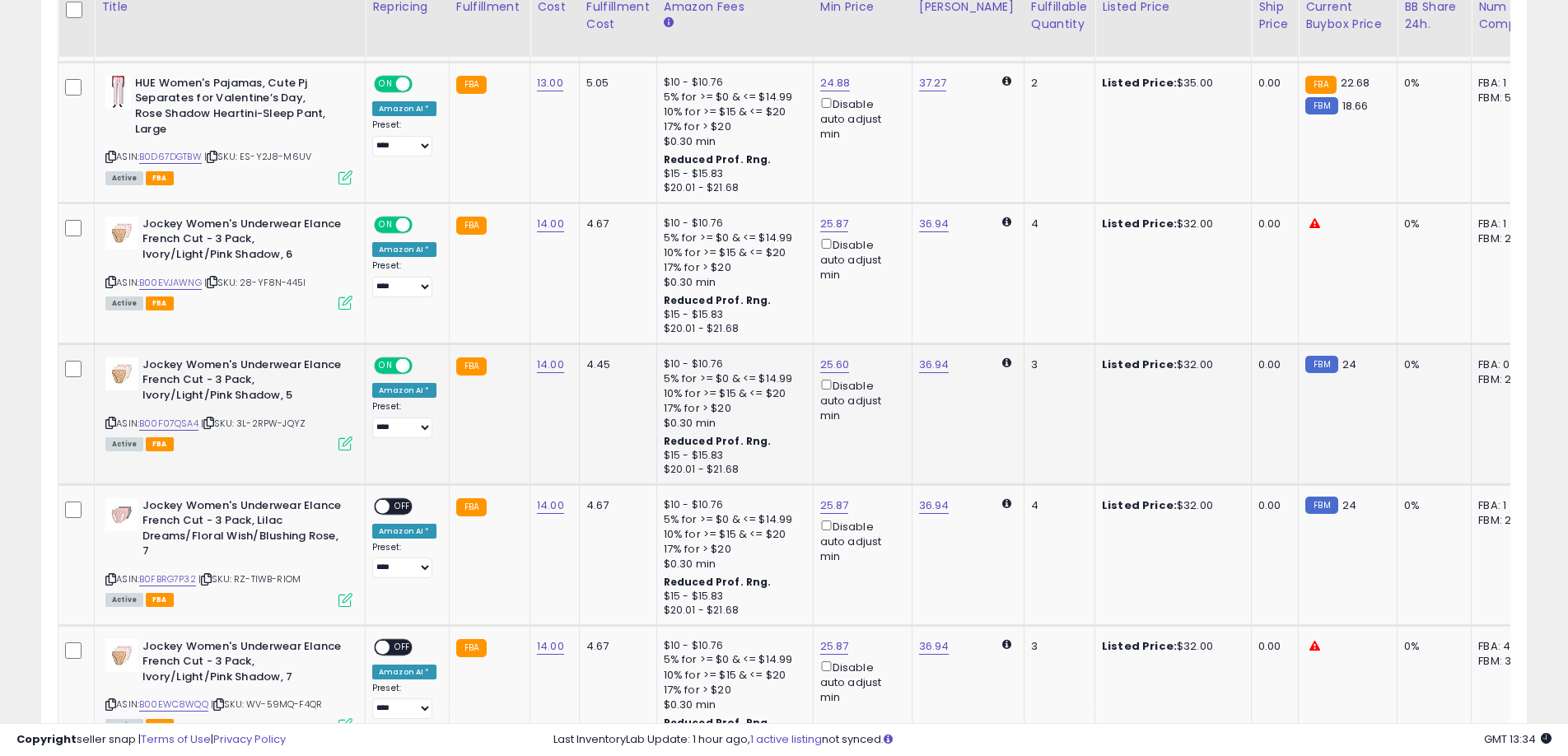
scroll to position [1308, 0]
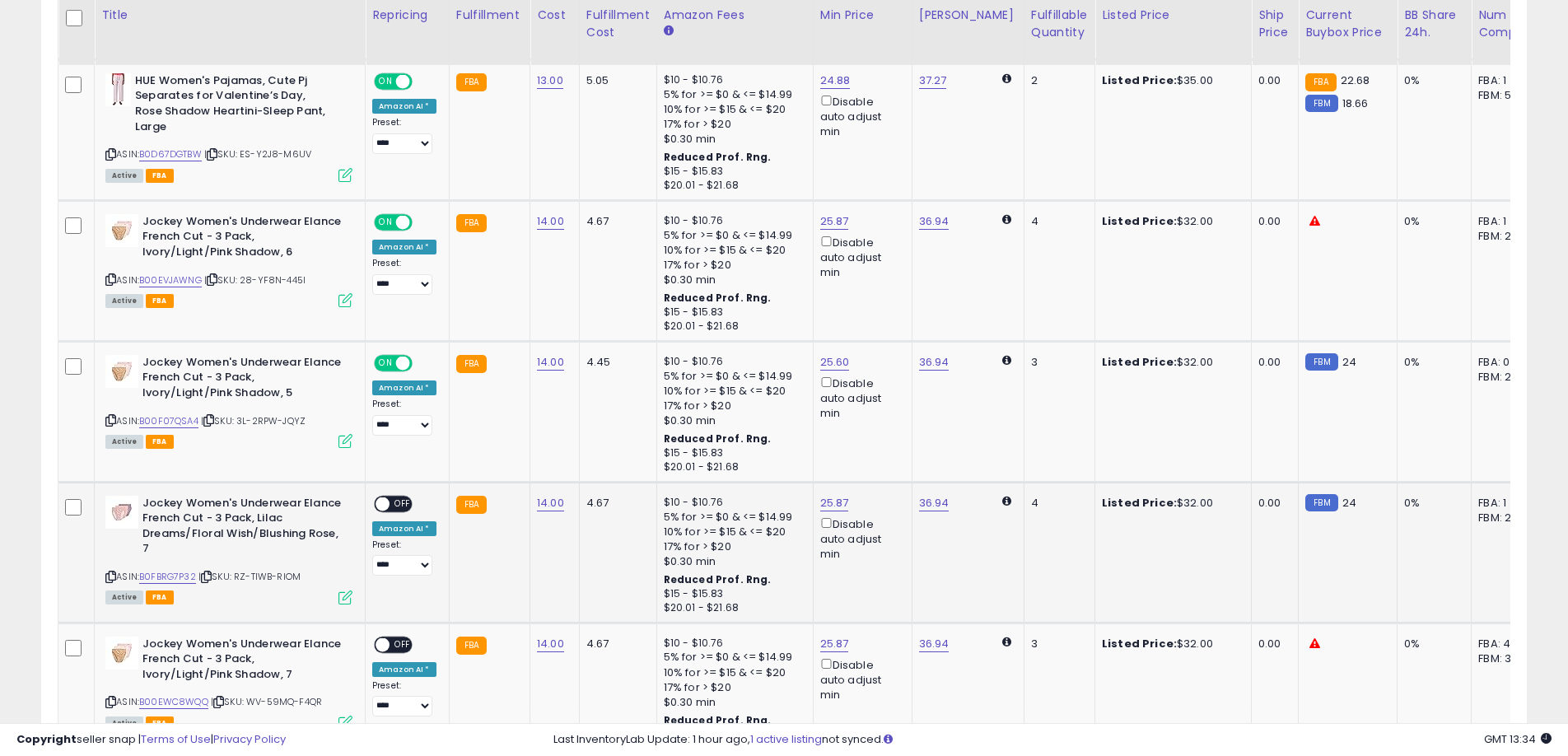
click at [406, 514] on div "**********" at bounding box center [404, 535] width 64 height 81
click at [402, 502] on span "OFF" at bounding box center [402, 503] width 27 height 14
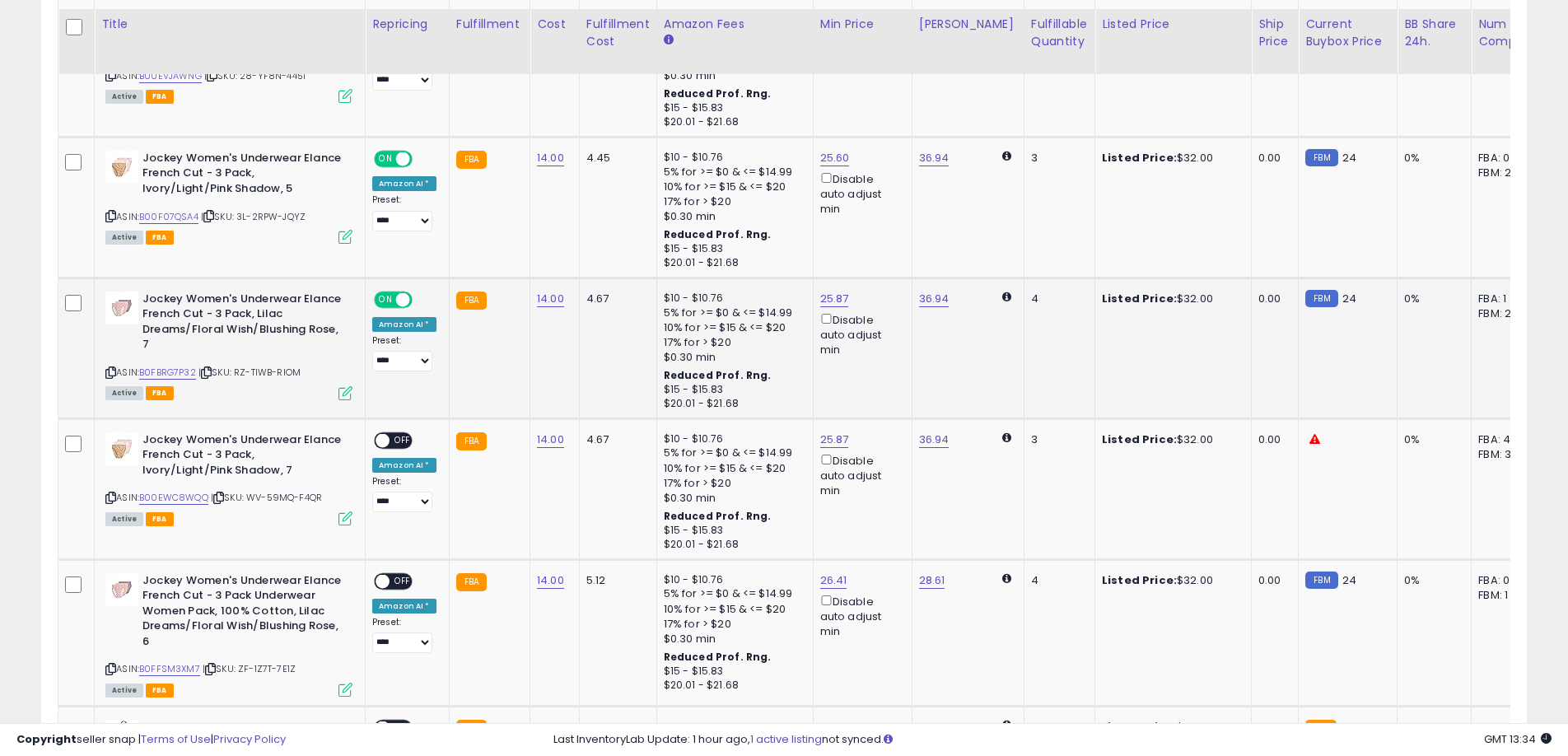
scroll to position [1523, 0]
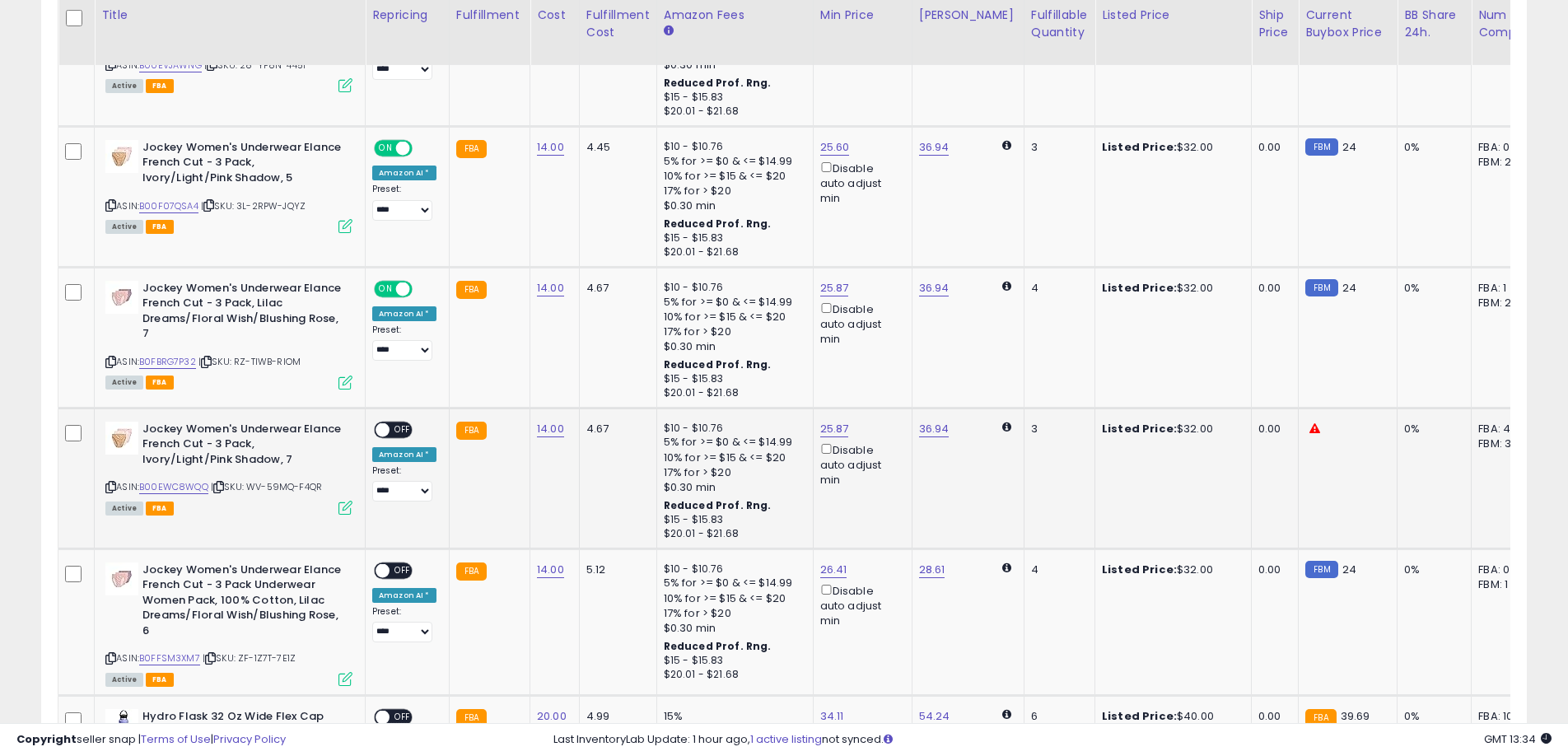
click at [405, 434] on span "OFF" at bounding box center [402, 430] width 27 height 14
click at [394, 567] on span "OFF" at bounding box center [402, 570] width 27 height 14
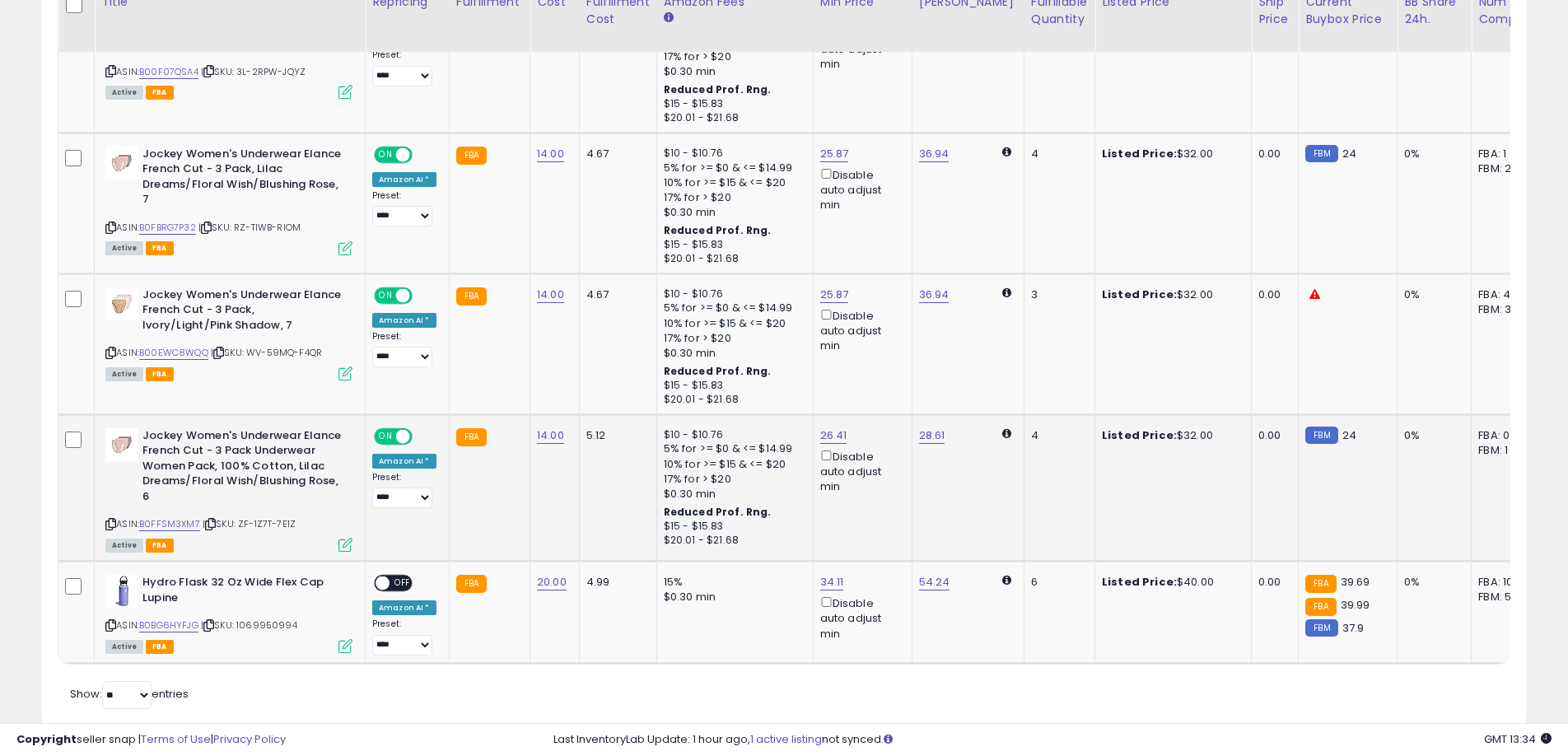
scroll to position [1693, 0]
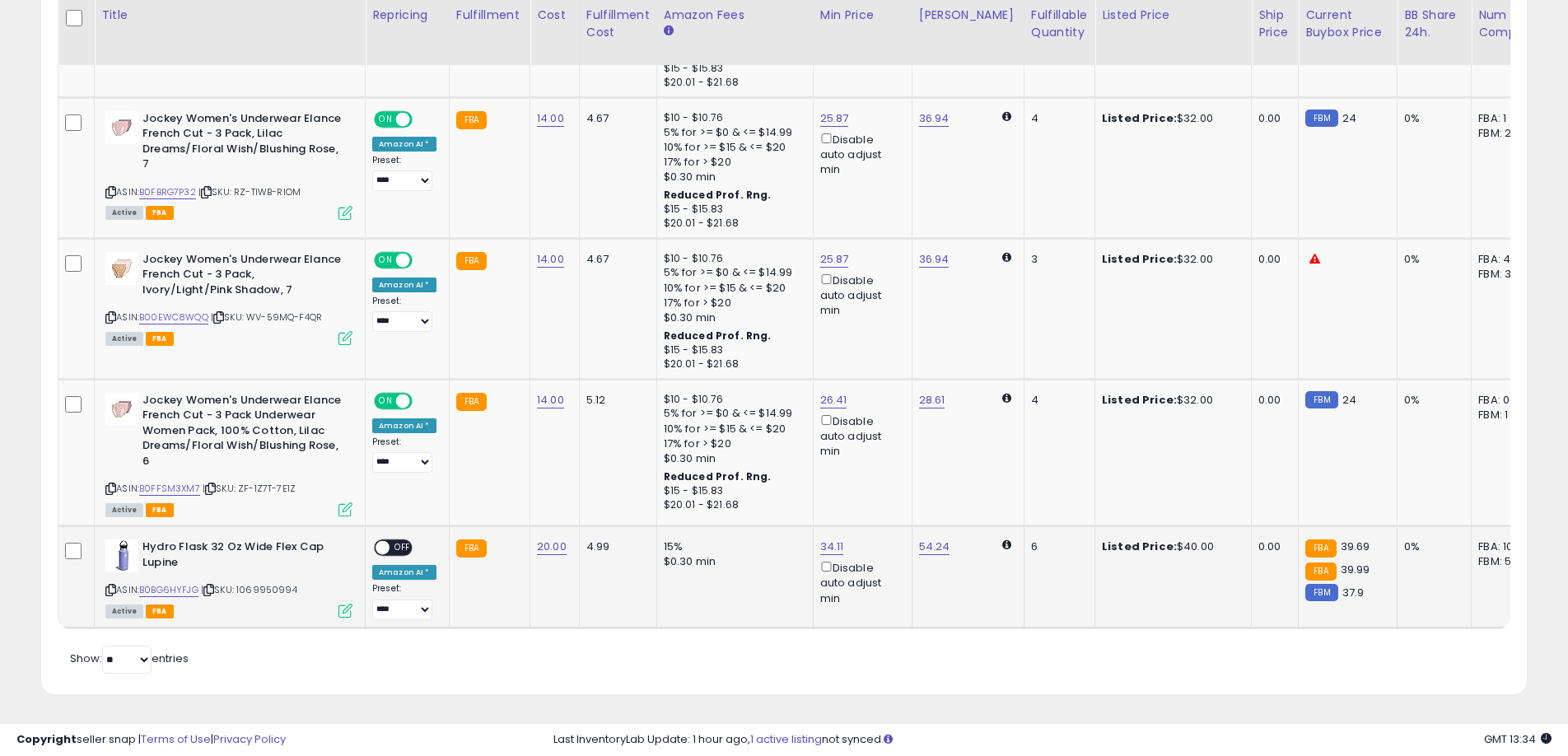
click at [404, 542] on span "OFF" at bounding box center [402, 548] width 27 height 14
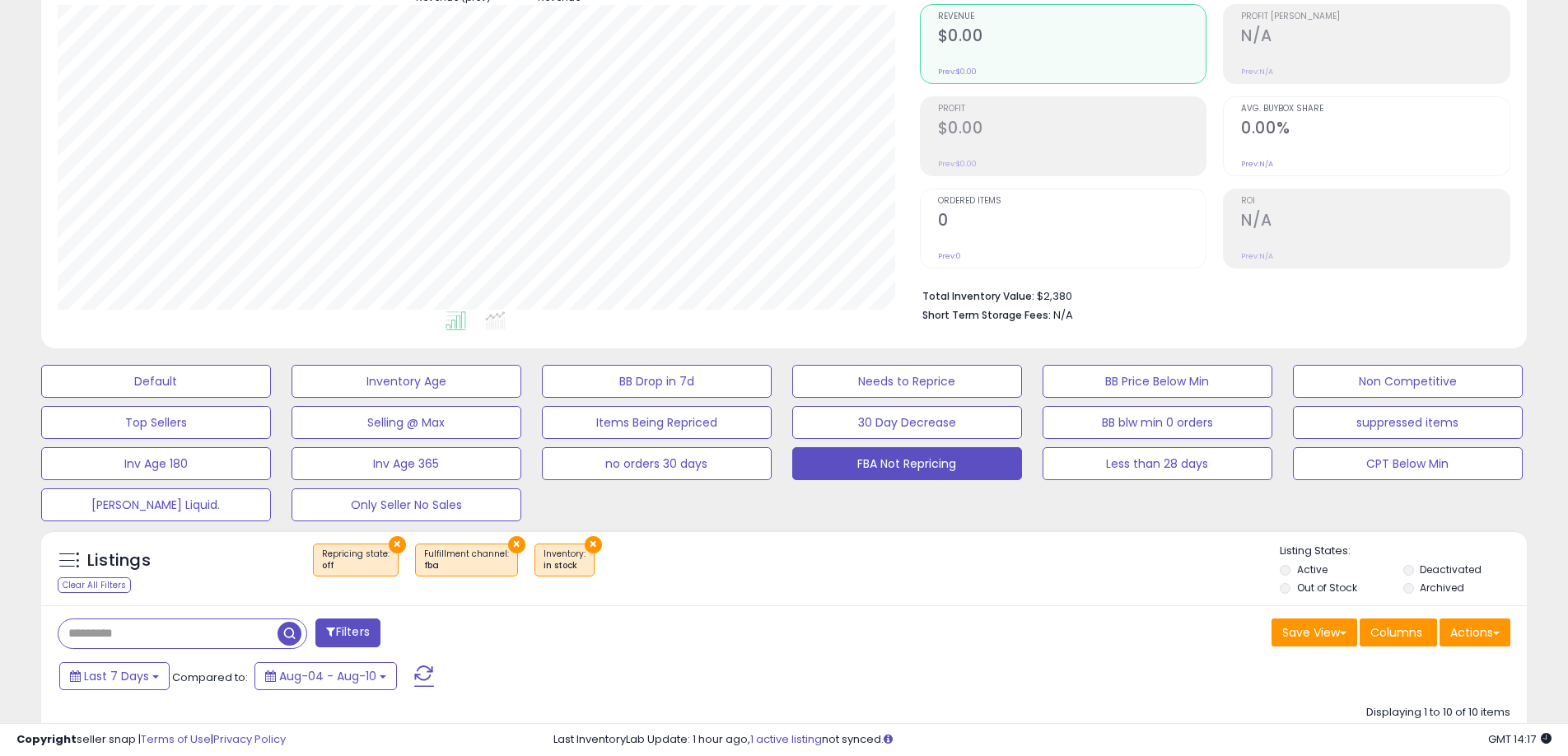
scroll to position [178, 0]
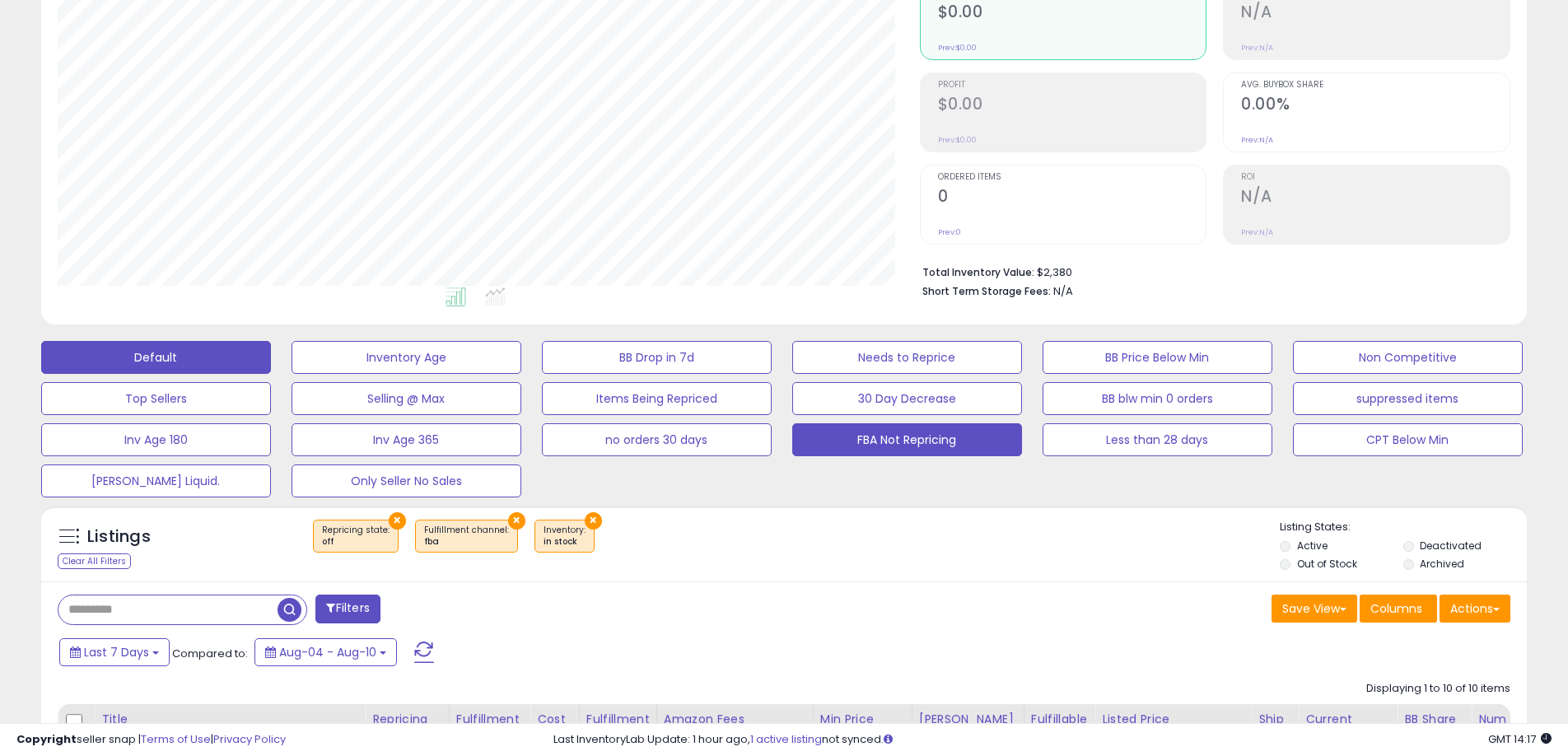
click at [216, 355] on button "Default" at bounding box center [155, 357] width 230 height 33
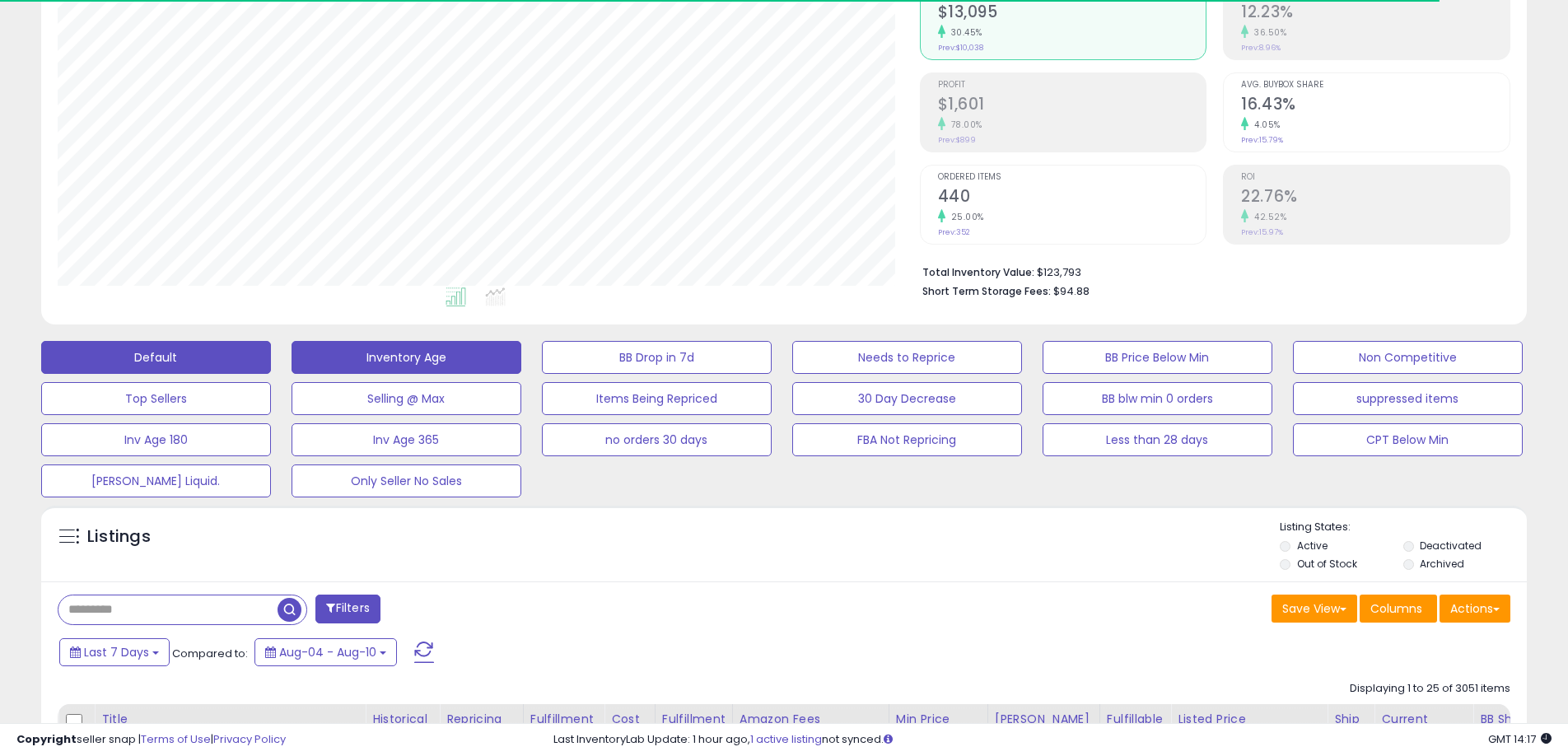
scroll to position [338, 862]
